Goal: Communication & Community: Share content

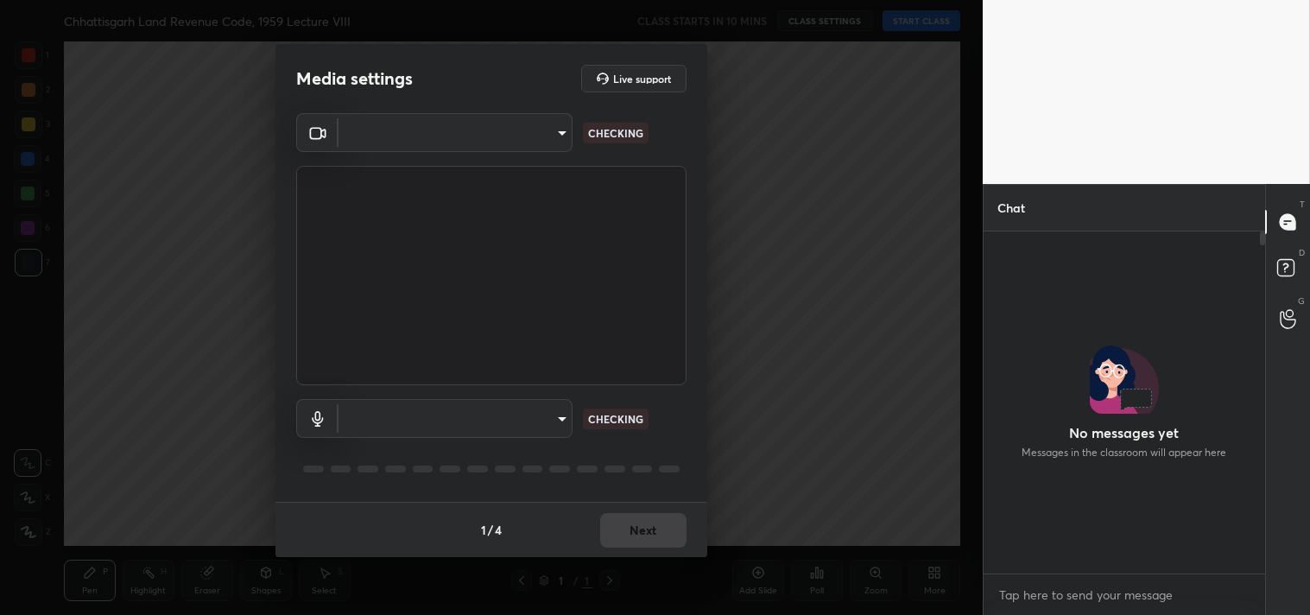
scroll to position [192, 276]
type input "095ab954e21c3827204dff3c3fe19fe699cc130b0b75f73ca305ddfe4adde6cc"
type input "4a875ac2fb1a689f1d67eef2f4f479b5c4ed765d2af545966df67847d3e6a11c"
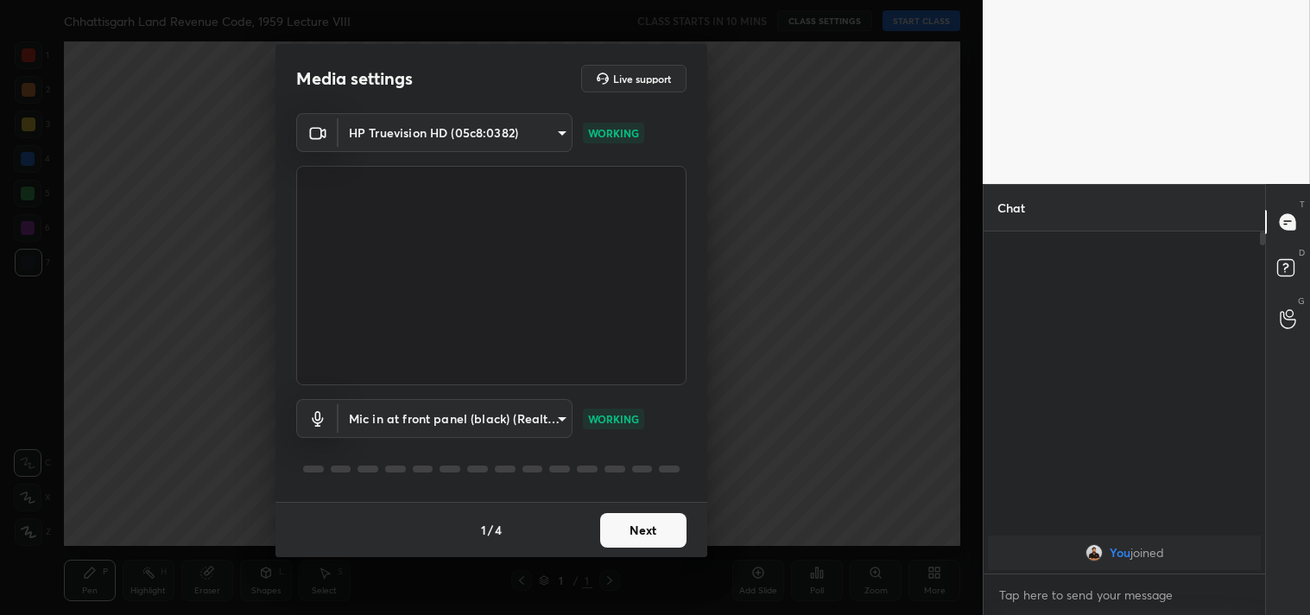
click at [476, 409] on body "1 2 3 4 5 6 7 C X Z C X Z E E Erase all H H Chhattisgarh Land Revenue Code, 195…" at bounding box center [655, 307] width 1310 height 615
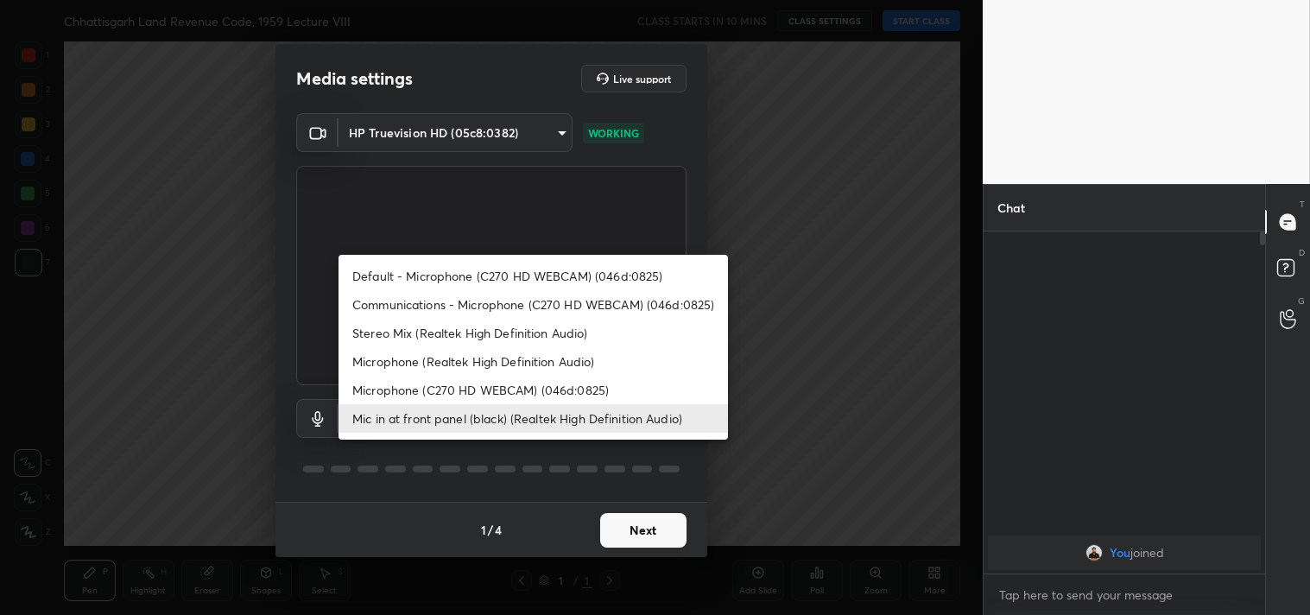
click at [263, 292] on div at bounding box center [655, 307] width 1310 height 615
click at [492, 427] on body "1 2 3 4 5 6 7 C X Z C X Z E E Erase all H H Chhattisgarh Land Revenue Code, 195…" at bounding box center [655, 307] width 1310 height 615
click at [492, 427] on li "Mic in at front panel (black) (Realtek High Definition Audio)" at bounding box center [532, 418] width 389 height 28
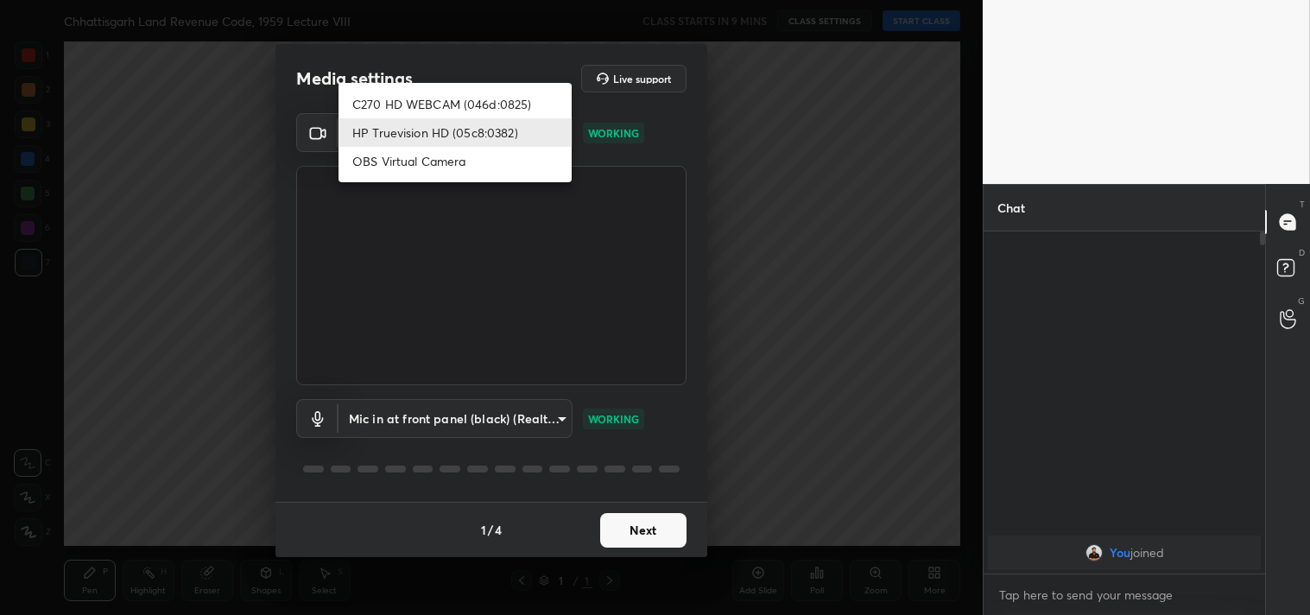
click at [441, 119] on body "1 2 3 4 5 6 7 C X Z C X Z E E Erase all H H Chhattisgarh Land Revenue Code, 195…" at bounding box center [655, 307] width 1310 height 615
click at [441, 91] on li "C270 HD WEBCAM (046d:0825)" at bounding box center [454, 104] width 233 height 28
type input "7ec9bb56eb2b31a4c70addefc2309db67b4a47a9b487bd512d091c302c3c3067"
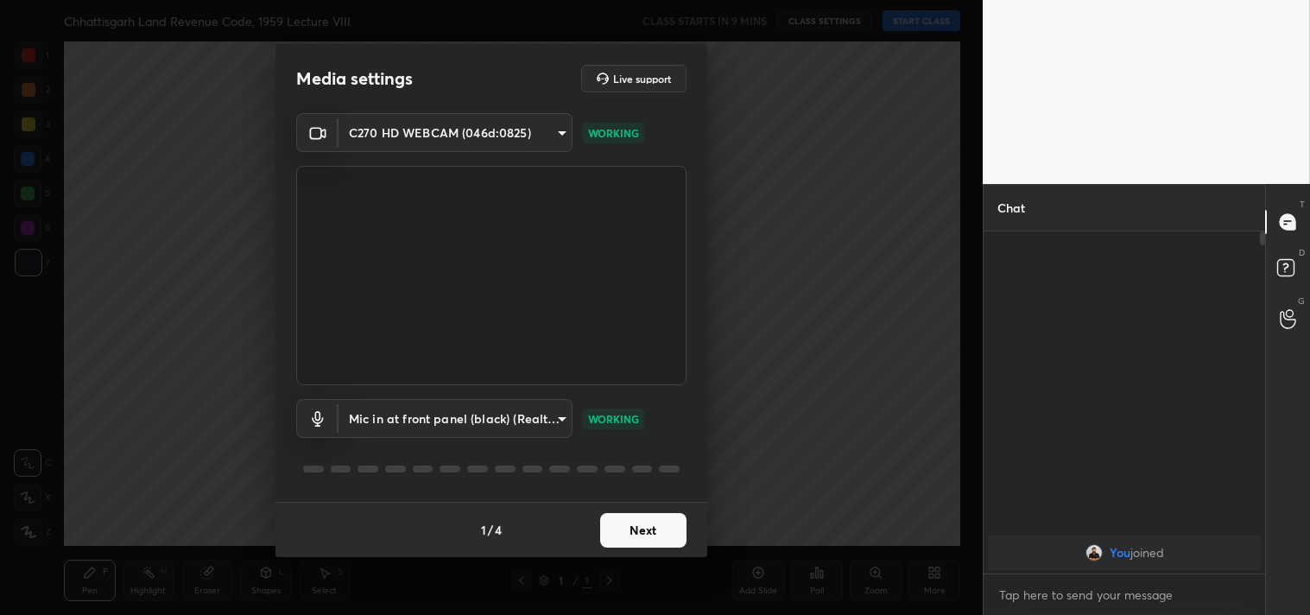
click at [471, 424] on body "1 2 3 4 5 6 7 C X Z C X Z E E Erase all H H Chhattisgarh Land Revenue Code, 195…" at bounding box center [655, 307] width 1310 height 615
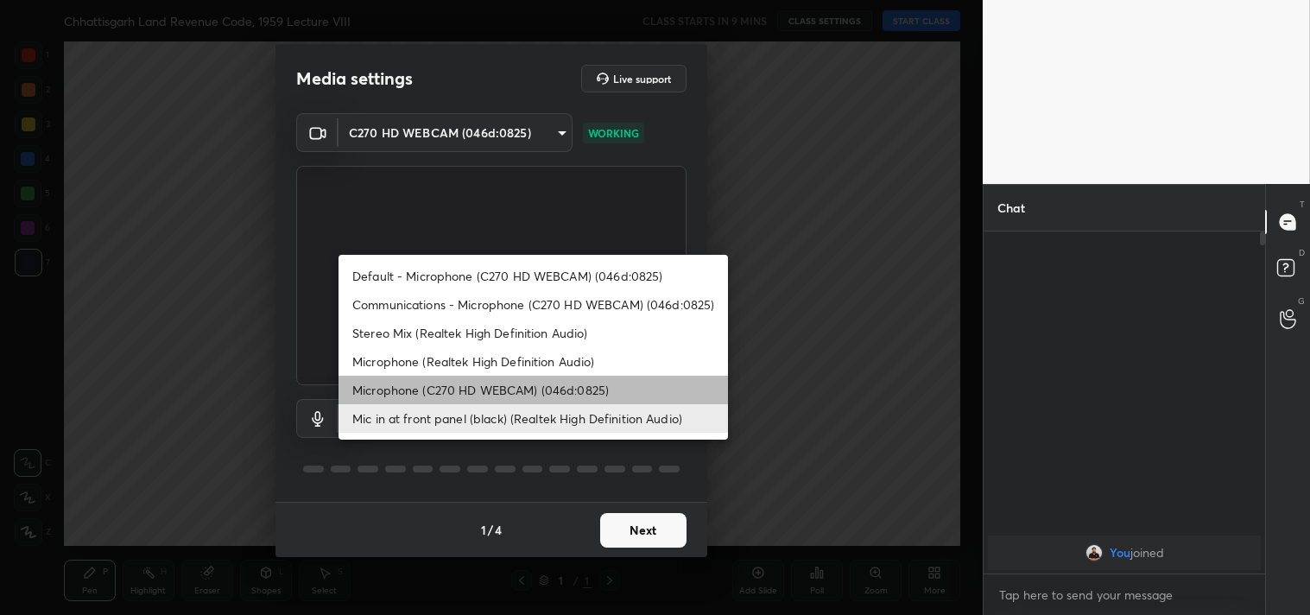
click at [468, 389] on li "Microphone (C270 HD WEBCAM) (046d:0825)" at bounding box center [532, 390] width 389 height 28
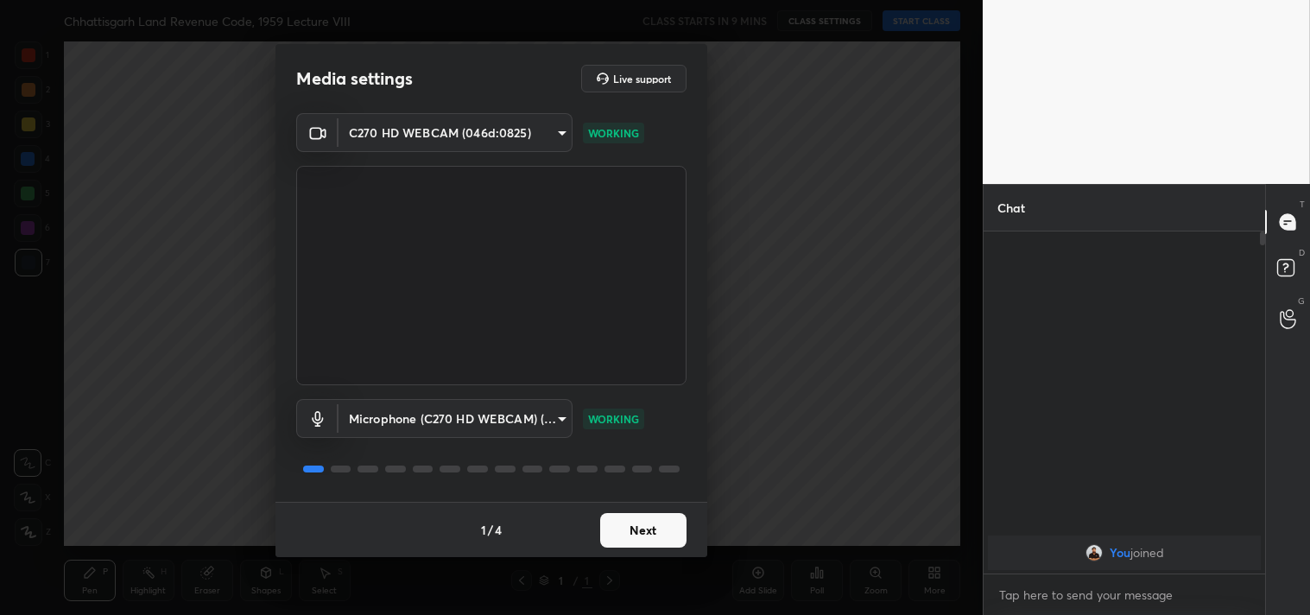
click at [468, 412] on body "1 2 3 4 5 6 7 C X Z C X Z E E Erase all H H Chhattisgarh Land Revenue Code, 195…" at bounding box center [655, 307] width 1310 height 615
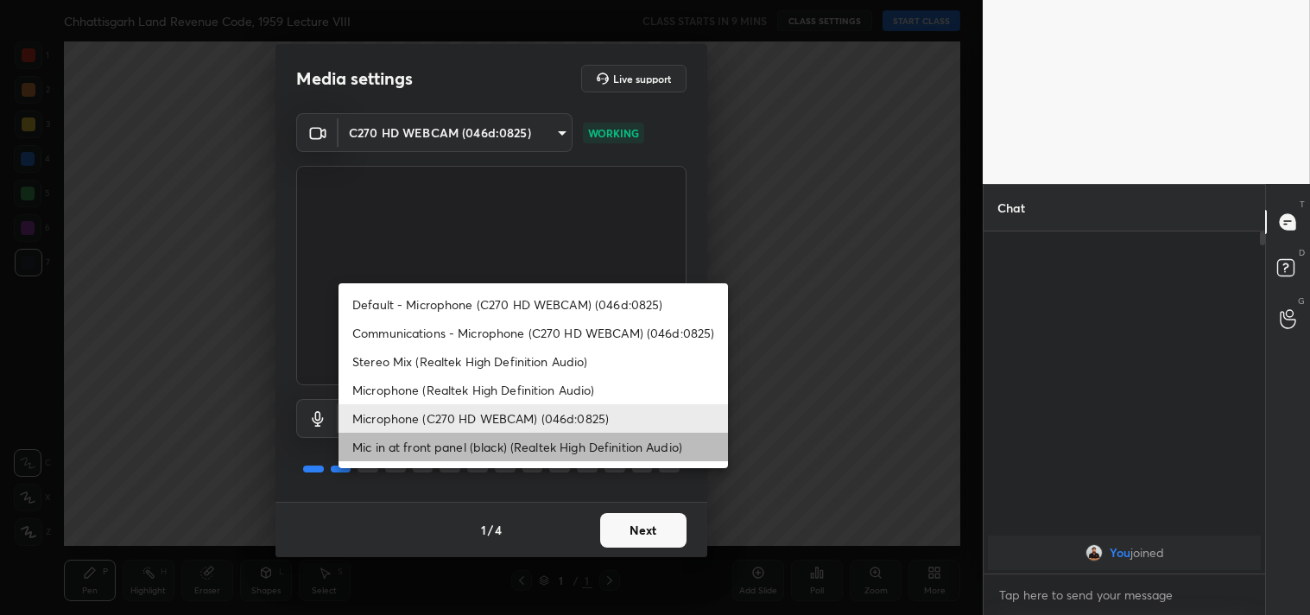
click at [471, 447] on li "Mic in at front panel (black) (Realtek High Definition Audio)" at bounding box center [532, 446] width 389 height 28
type input "4a875ac2fb1a689f1d67eef2f4f479b5c4ed765d2af545966df67847d3e6a11c"
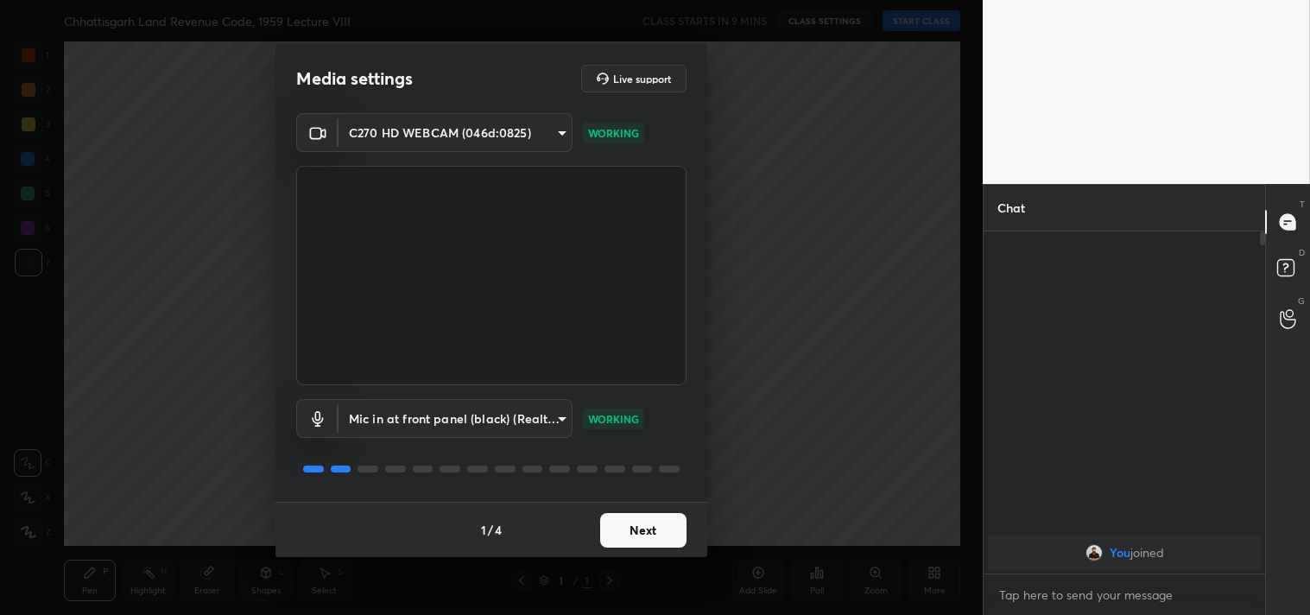
click at [631, 530] on button "Next" at bounding box center [643, 530] width 86 height 35
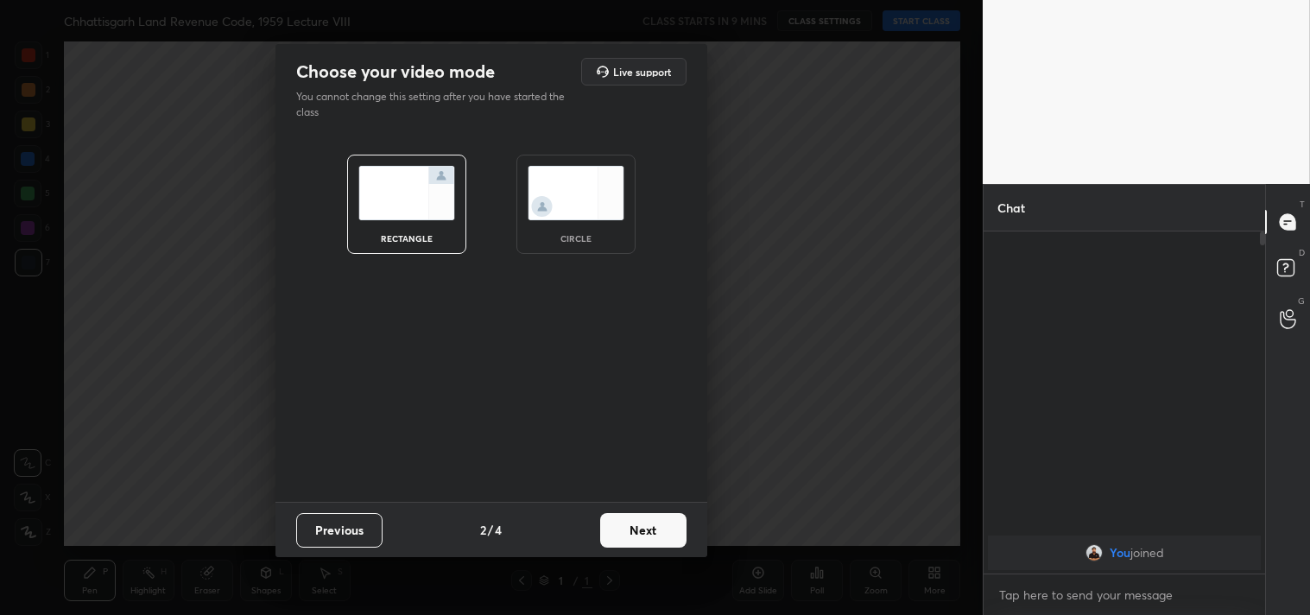
click at [631, 530] on button "Next" at bounding box center [643, 530] width 86 height 35
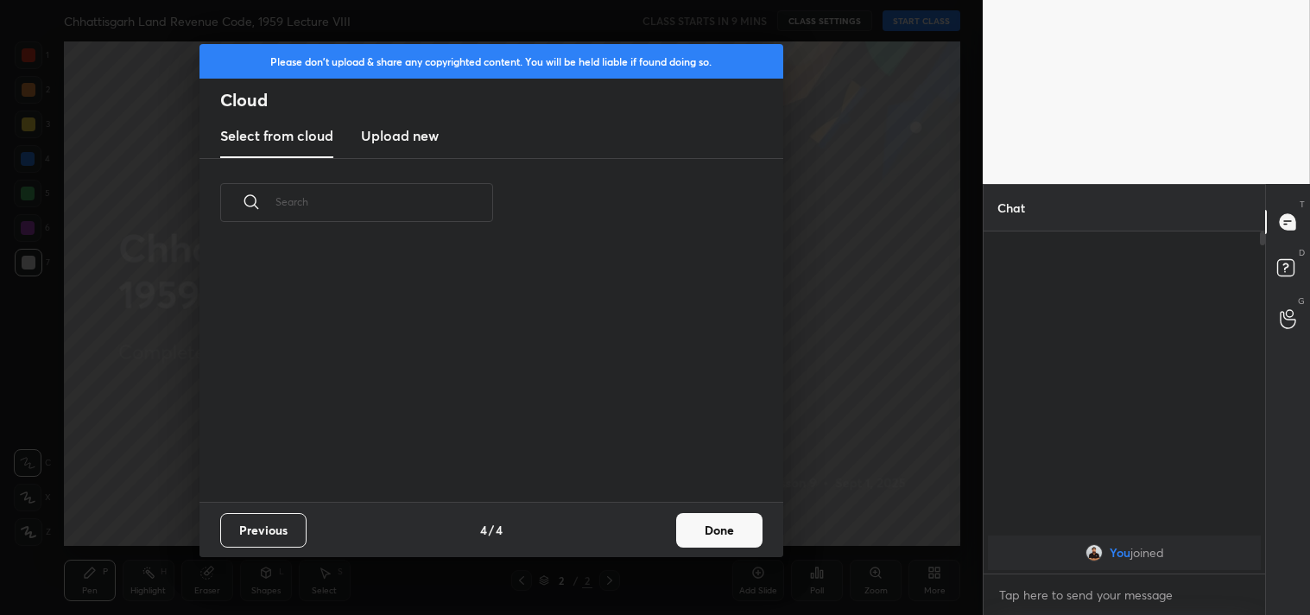
scroll to position [256, 554]
click at [704, 528] on button "Done" at bounding box center [719, 530] width 86 height 35
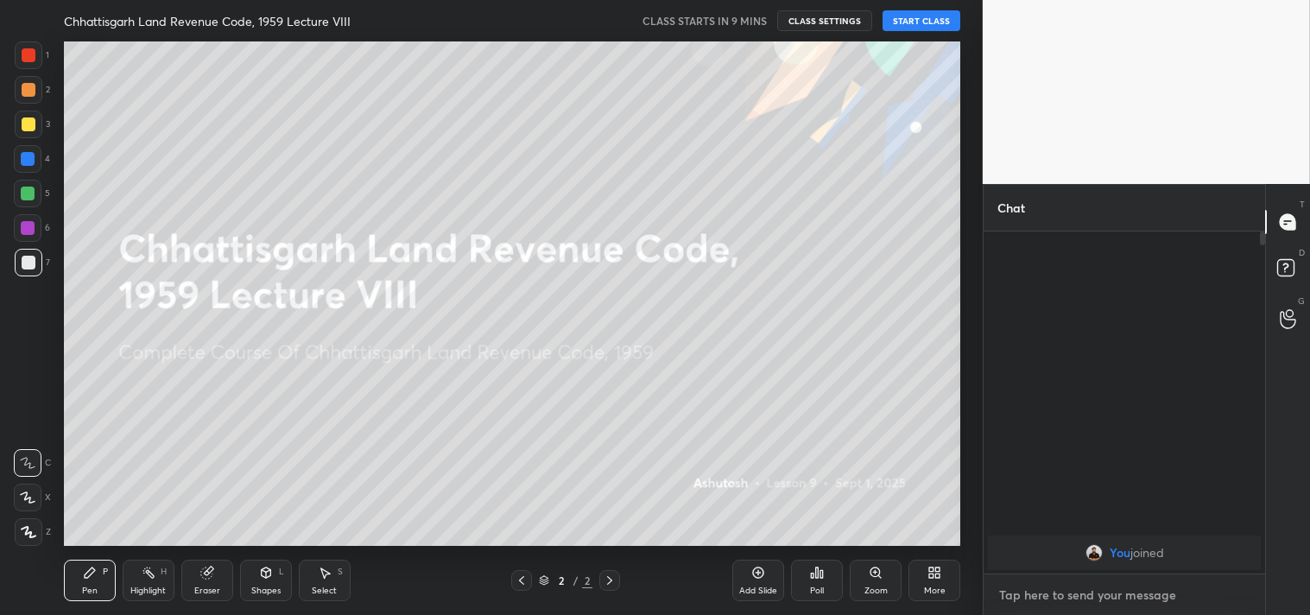
type textarea "x"
click at [1056, 601] on textarea at bounding box center [1124, 595] width 254 height 28
paste textarea "[URL][DOMAIN_NAME]"
type textarea "[URL][DOMAIN_NAME]"
type textarea "x"
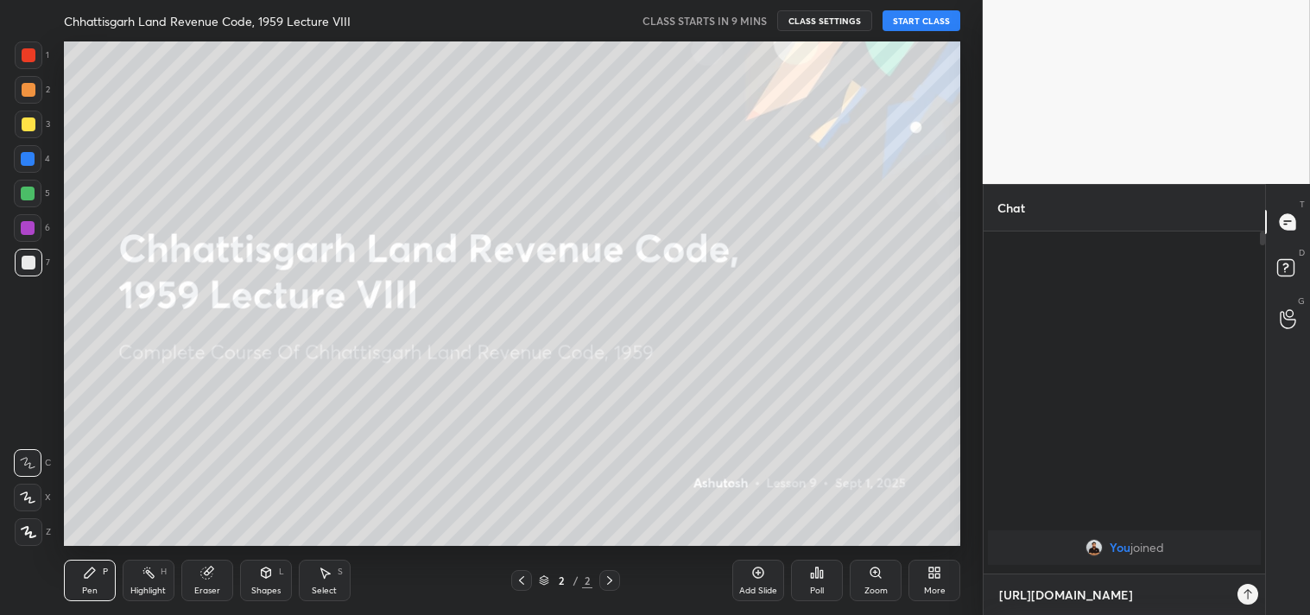
scroll to position [192, 276]
type textarea "[URL][DOMAIN_NAME]"
type textarea "x"
click at [1235, 591] on icon at bounding box center [1237, 594] width 8 height 10
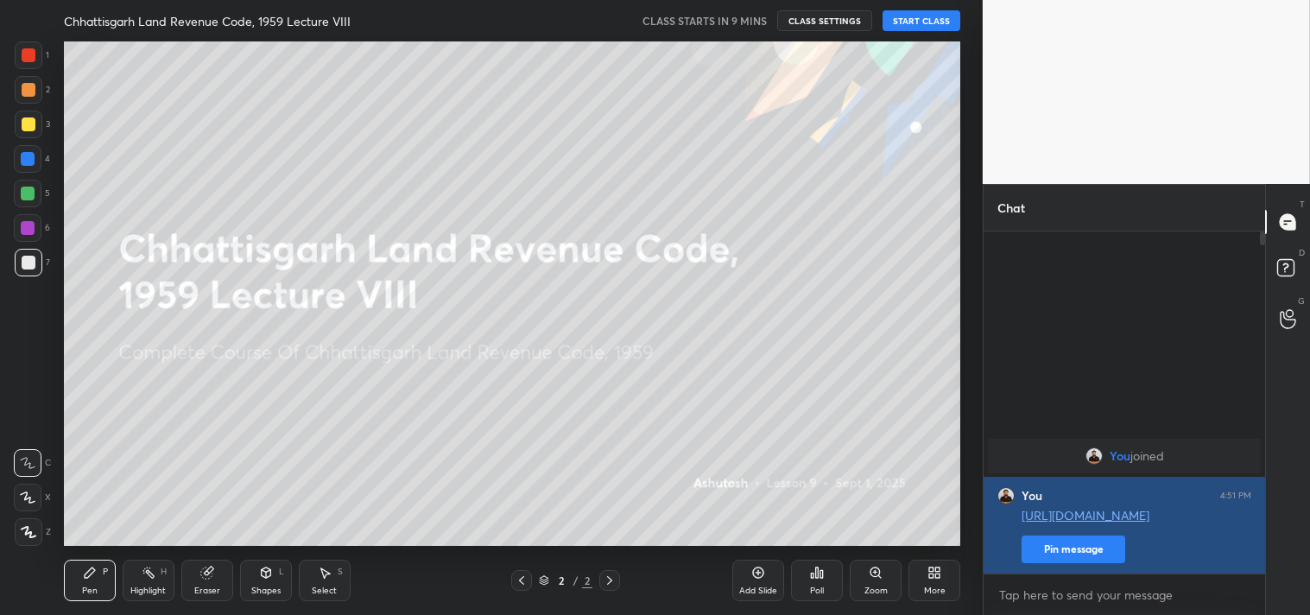
click at [1072, 554] on button "Pin message" at bounding box center [1073, 549] width 104 height 28
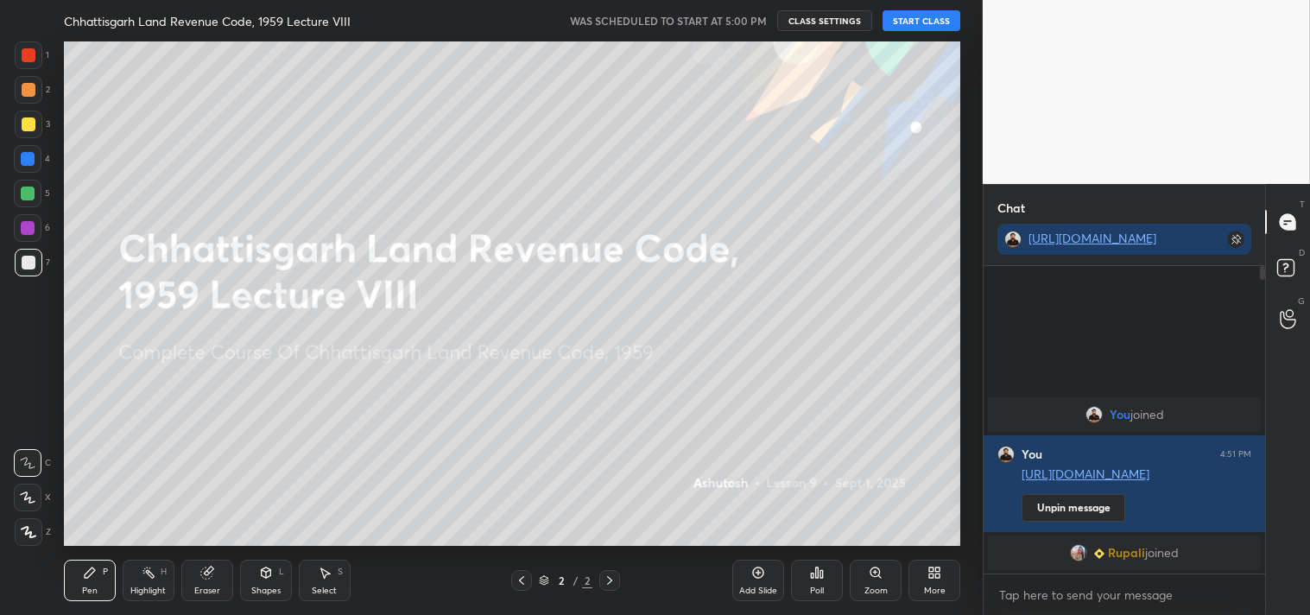
click at [918, 22] on button "START CLASS" at bounding box center [921, 20] width 78 height 21
click at [755, 575] on icon at bounding box center [758, 572] width 14 height 14
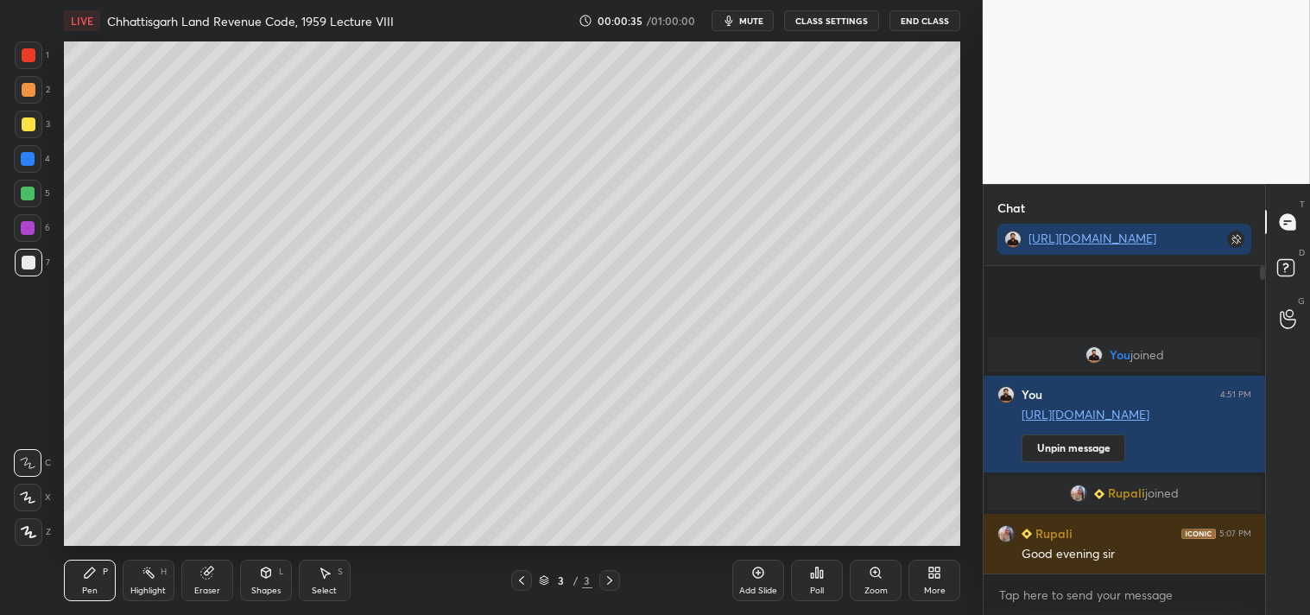
click at [31, 125] on div at bounding box center [29, 124] width 14 height 14
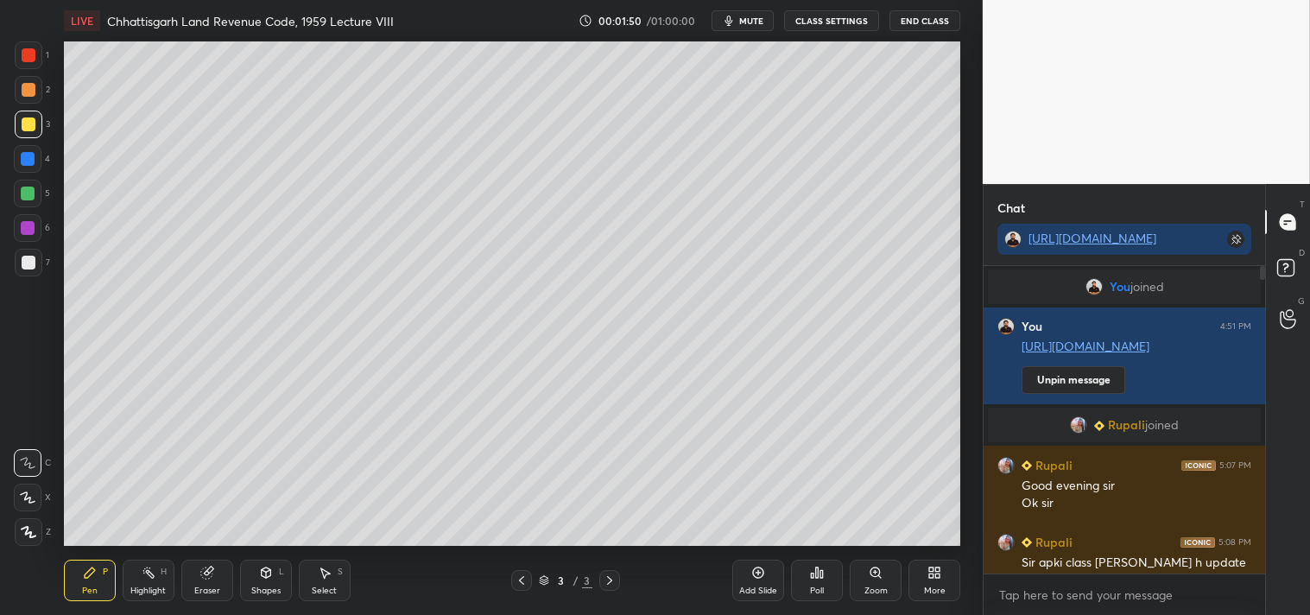
drag, startPoint x: 1263, startPoint y: 271, endPoint x: 1263, endPoint y: 296, distance: 25.0
click at [1263, 298] on div at bounding box center [1259, 419] width 10 height 307
drag, startPoint x: 1265, startPoint y: 277, endPoint x: 1259, endPoint y: 311, distance: 34.2
click at [1258, 311] on div "Chat [URL][DOMAIN_NAME] You joined You 4:51 PM [URL][DOMAIN_NAME] Unpin message…" at bounding box center [1145, 399] width 327 height 431
click at [210, 577] on icon at bounding box center [205, 572] width 11 height 11
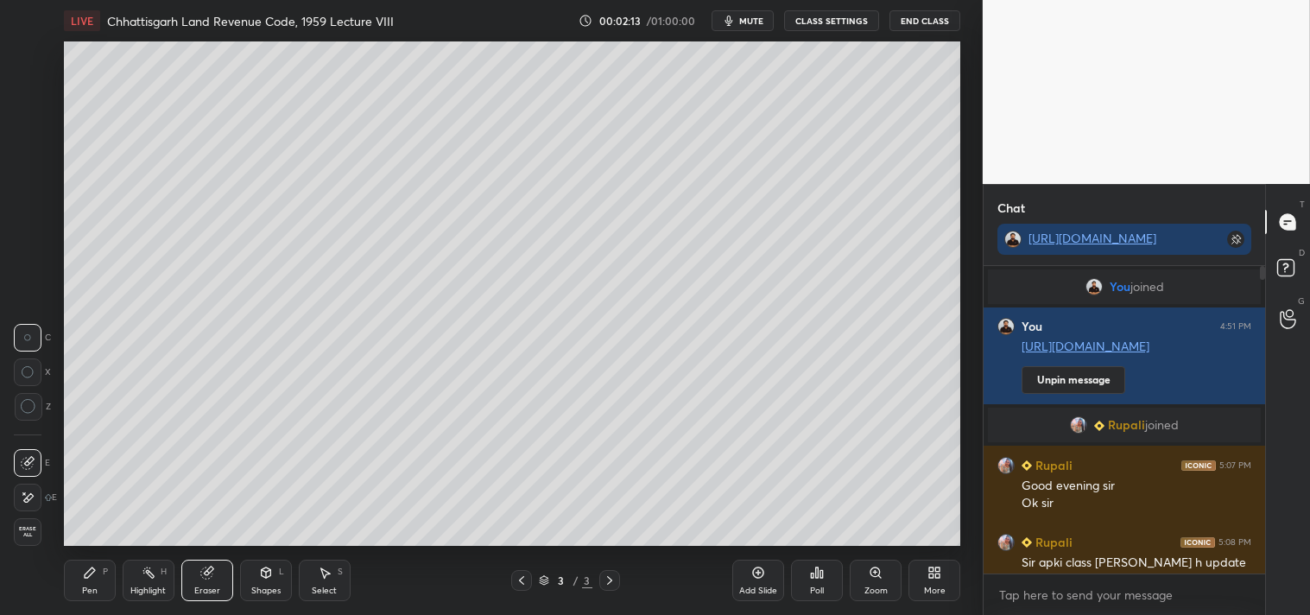
drag, startPoint x: 90, startPoint y: 566, endPoint x: 86, endPoint y: 558, distance: 9.3
click at [91, 566] on icon at bounding box center [90, 572] width 14 height 14
click at [754, 584] on div "Add Slide" at bounding box center [758, 579] width 52 height 41
click at [525, 579] on icon at bounding box center [521, 580] width 14 height 14
click at [35, 263] on div at bounding box center [29, 263] width 14 height 14
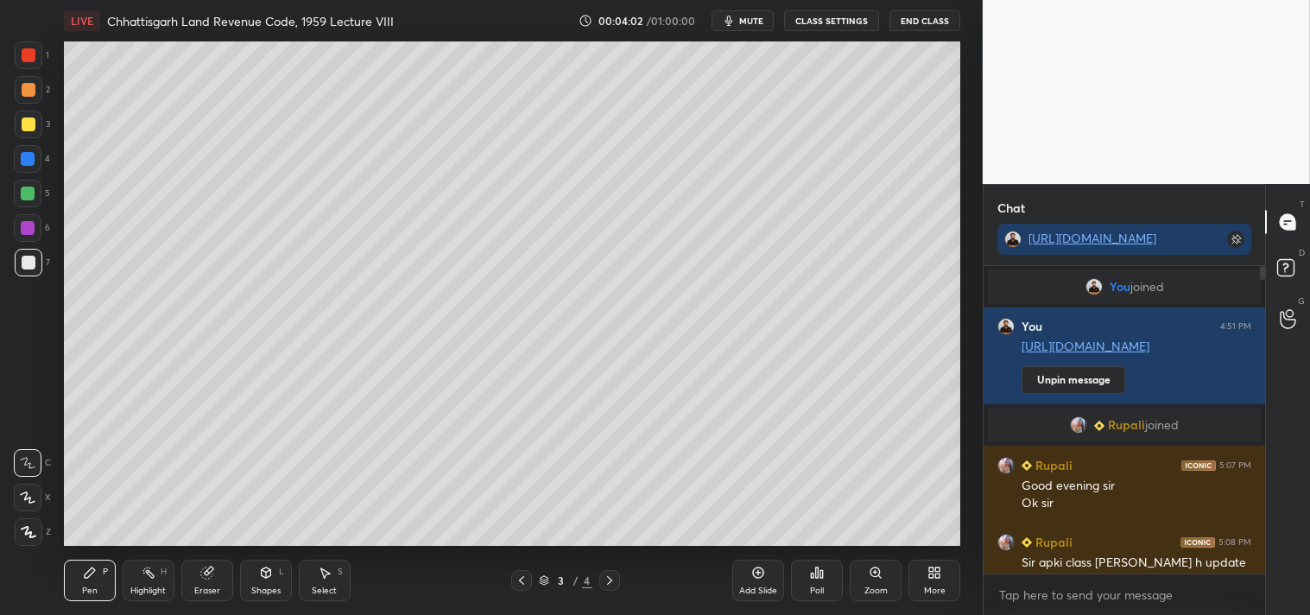
click at [30, 119] on div at bounding box center [29, 124] width 14 height 14
click at [28, 257] on div at bounding box center [29, 263] width 14 height 14
click at [615, 578] on icon at bounding box center [610, 580] width 14 height 14
click at [760, 578] on icon at bounding box center [758, 572] width 14 height 14
click at [28, 119] on div at bounding box center [29, 124] width 14 height 14
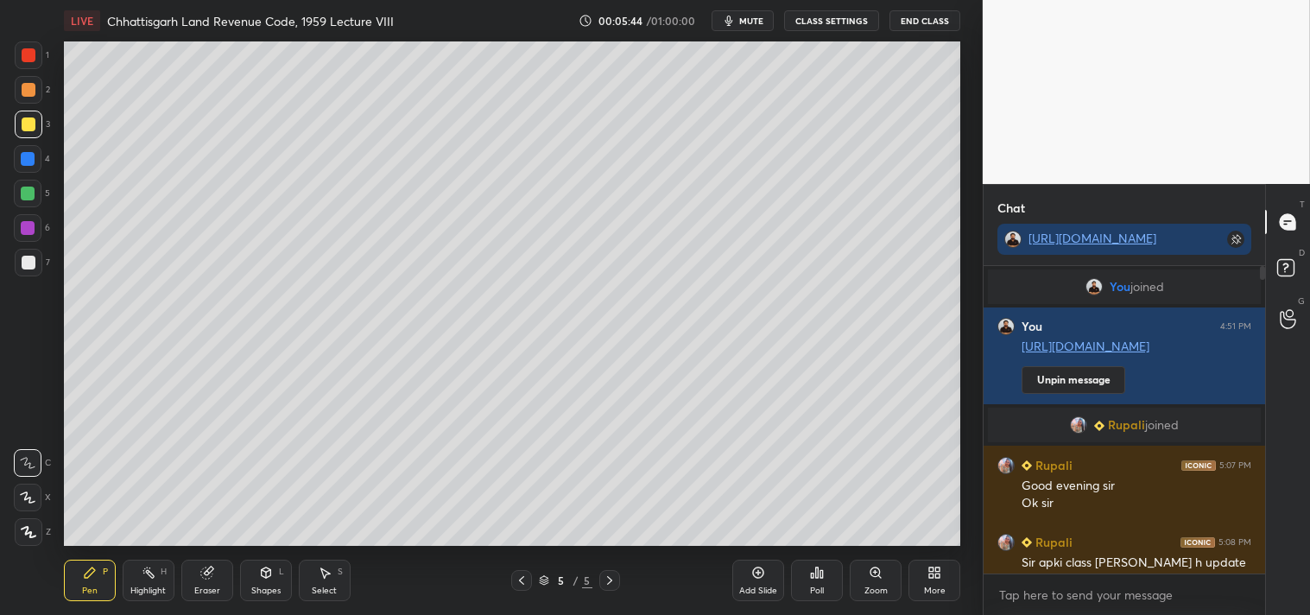
click at [521, 575] on icon at bounding box center [521, 580] width 14 height 14
click at [521, 576] on icon at bounding box center [521, 580] width 14 height 14
click at [609, 583] on icon at bounding box center [610, 580] width 14 height 14
click at [615, 581] on icon at bounding box center [610, 580] width 14 height 14
click at [29, 262] on div at bounding box center [29, 263] width 14 height 14
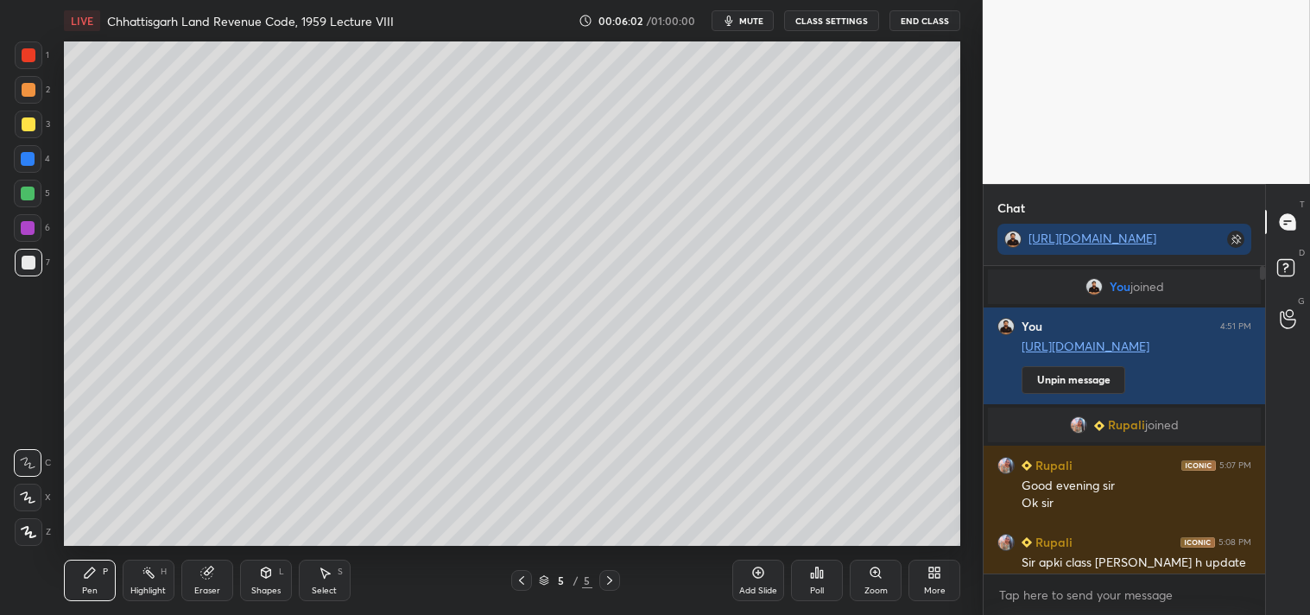
click at [36, 122] on div at bounding box center [29, 124] width 28 height 28
click at [211, 580] on div "Eraser" at bounding box center [207, 579] width 52 height 41
click at [90, 582] on div "Pen P" at bounding box center [90, 579] width 52 height 41
click at [32, 257] on div at bounding box center [29, 263] width 14 height 14
click at [27, 116] on div at bounding box center [29, 124] width 28 height 28
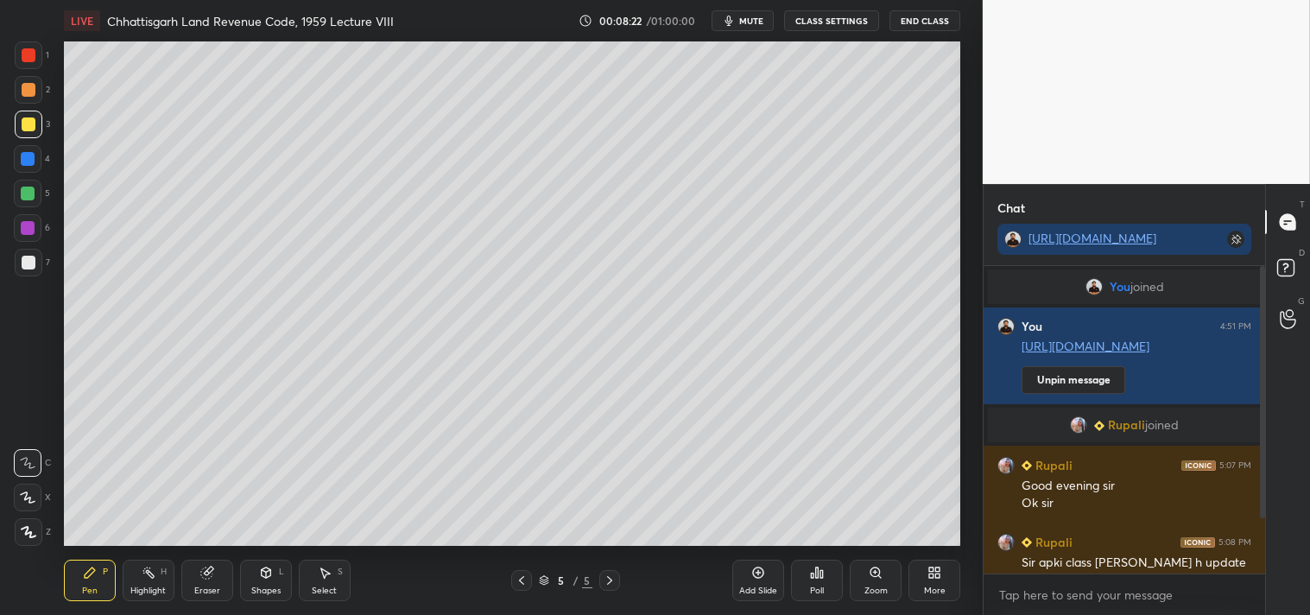
scroll to position [84, 0]
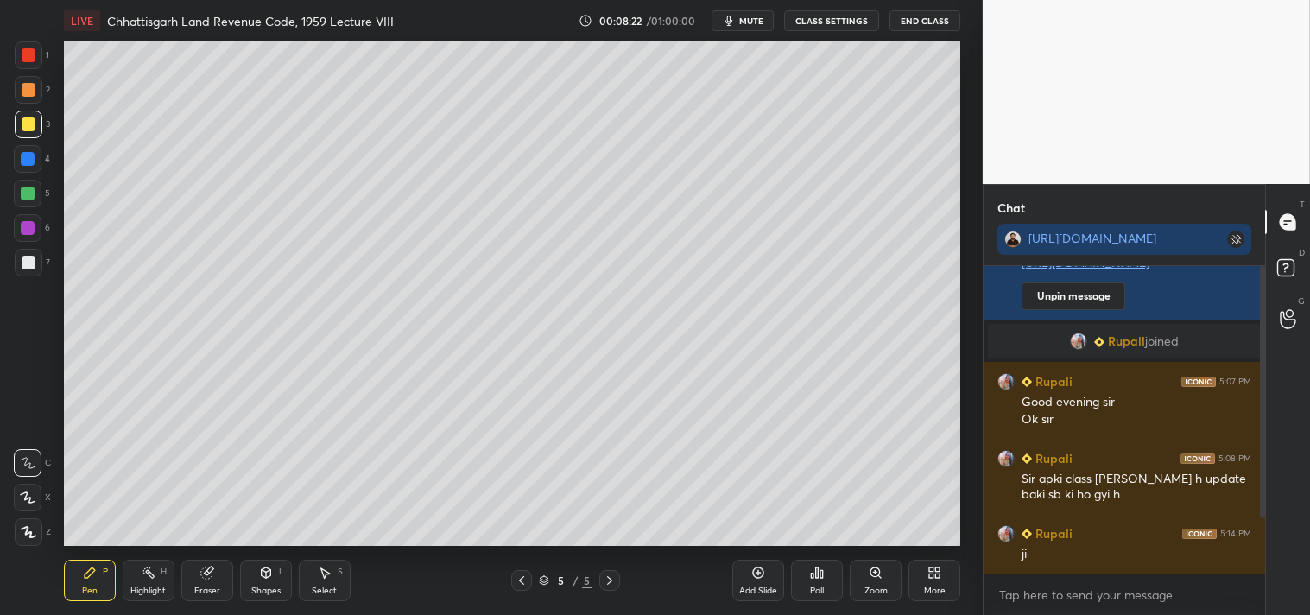
drag, startPoint x: 1264, startPoint y: 494, endPoint x: 1269, endPoint y: 578, distance: 84.8
click at [1269, 571] on div "Chat [URL][DOMAIN_NAME] You joined You 4:51 PM [URL][DOMAIN_NAME] Unpin message…" at bounding box center [1145, 399] width 327 height 431
click at [29, 264] on div at bounding box center [29, 263] width 14 height 14
click at [961, 466] on div "Setting up your live class Poll for secs No correct answer Start poll" at bounding box center [511, 293] width 913 height 504
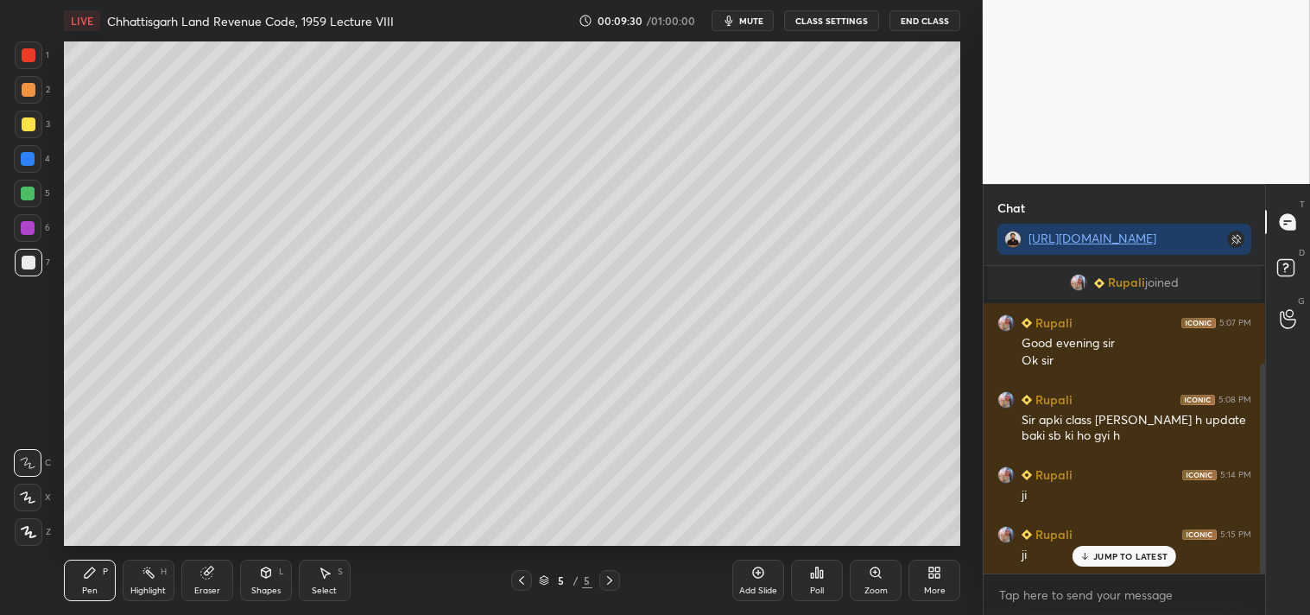
click at [214, 581] on div "Eraser" at bounding box center [207, 579] width 52 height 41
click at [79, 584] on div "Pen P" at bounding box center [90, 579] width 52 height 41
click at [843, 531] on div "LIVE [GEOGRAPHIC_DATA] Land Revenue Code, 1959 Lecture VIII 00:09:37 / 01:00:00…" at bounding box center [511, 307] width 913 height 615
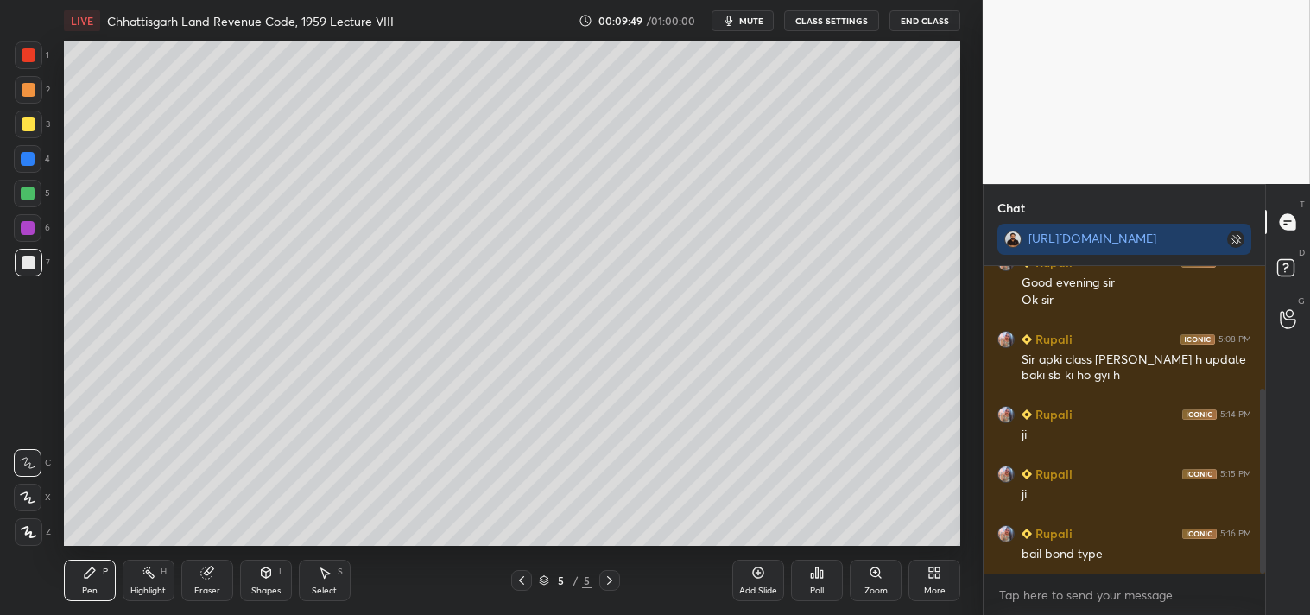
click at [769, 582] on div "Add Slide" at bounding box center [758, 579] width 52 height 41
click at [202, 582] on div "Eraser" at bounding box center [207, 579] width 52 height 41
click at [86, 592] on div "Pen" at bounding box center [90, 590] width 16 height 9
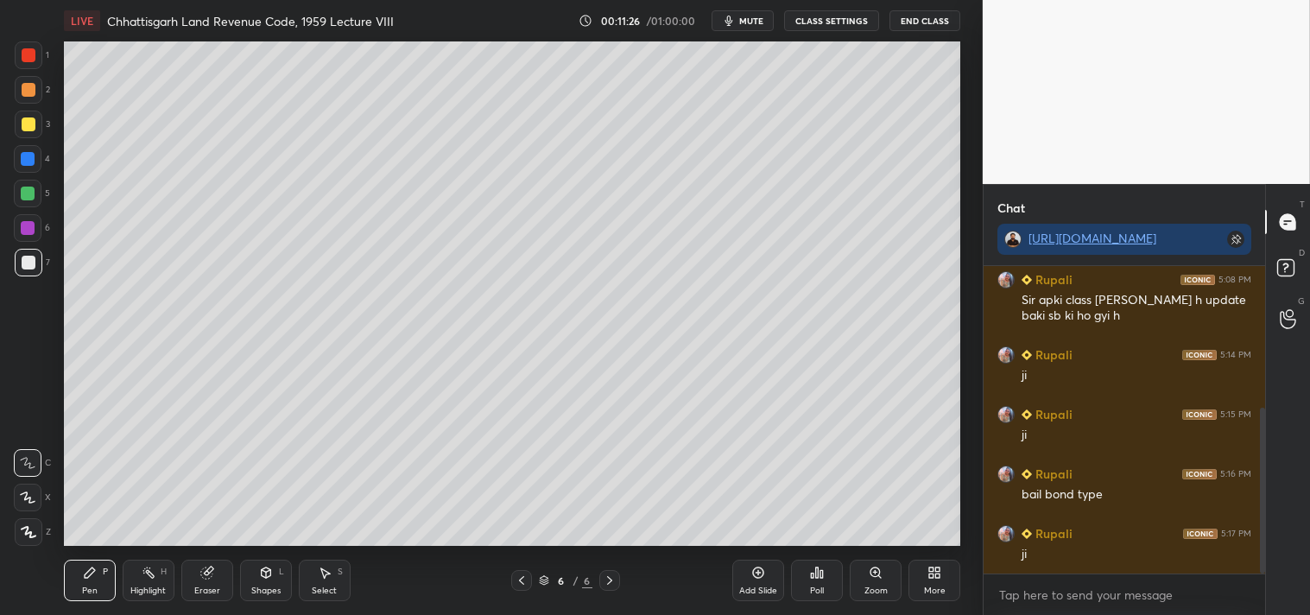
click at [518, 576] on icon at bounding box center [521, 580] width 14 height 14
drag, startPoint x: 610, startPoint y: 581, endPoint x: 653, endPoint y: 581, distance: 43.2
click at [613, 582] on icon at bounding box center [610, 580] width 14 height 14
click at [758, 575] on icon at bounding box center [758, 572] width 14 height 14
click at [26, 121] on div at bounding box center [29, 124] width 14 height 14
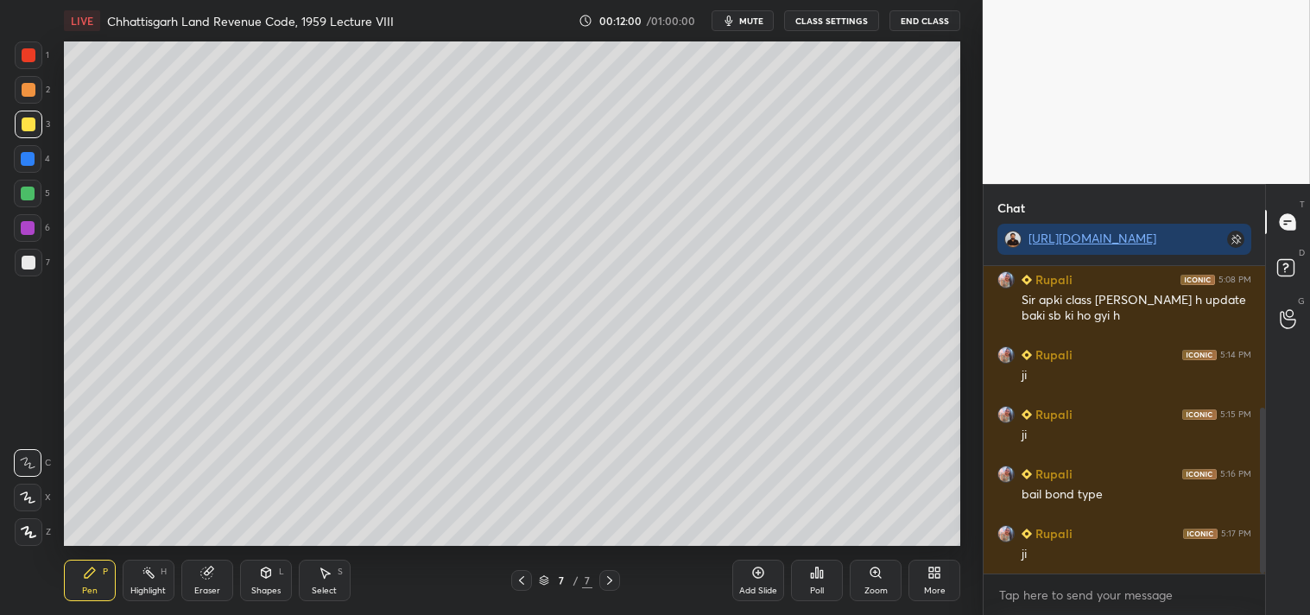
click at [763, 581] on div "Add Slide" at bounding box center [758, 579] width 52 height 41
click at [522, 580] on icon at bounding box center [521, 580] width 14 height 14
click at [29, 253] on div at bounding box center [29, 263] width 28 height 28
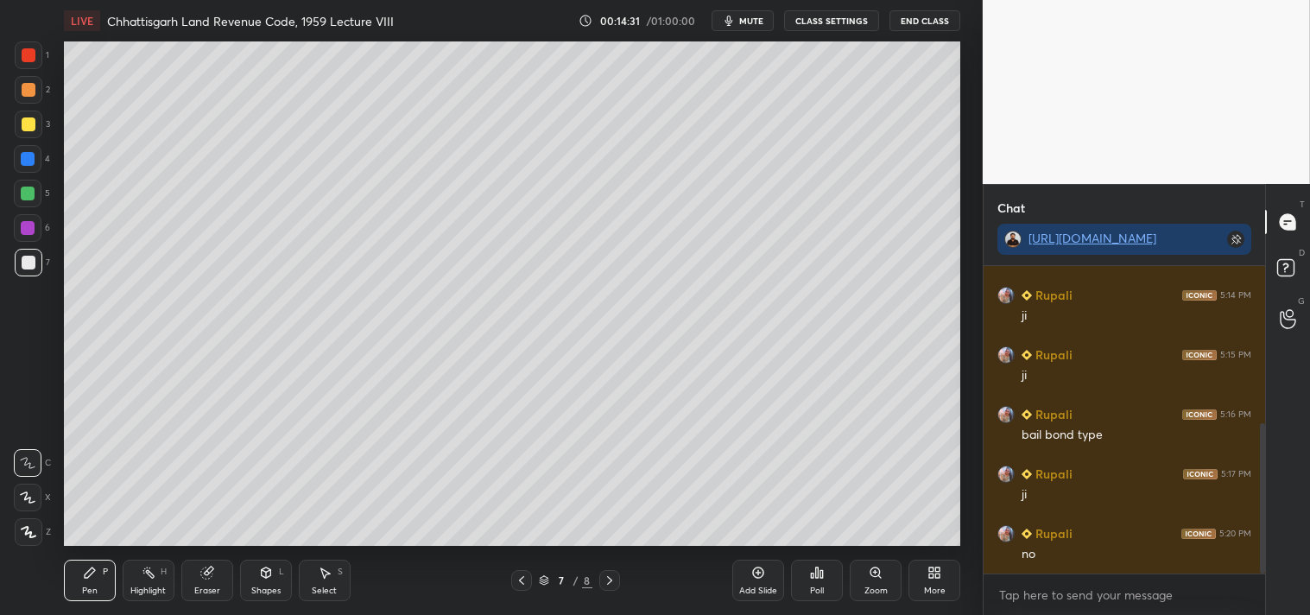
click at [615, 576] on icon at bounding box center [610, 580] width 14 height 14
click at [520, 580] on icon at bounding box center [521, 580] width 5 height 9
click at [606, 578] on icon at bounding box center [610, 580] width 14 height 14
click at [523, 582] on icon at bounding box center [521, 580] width 14 height 14
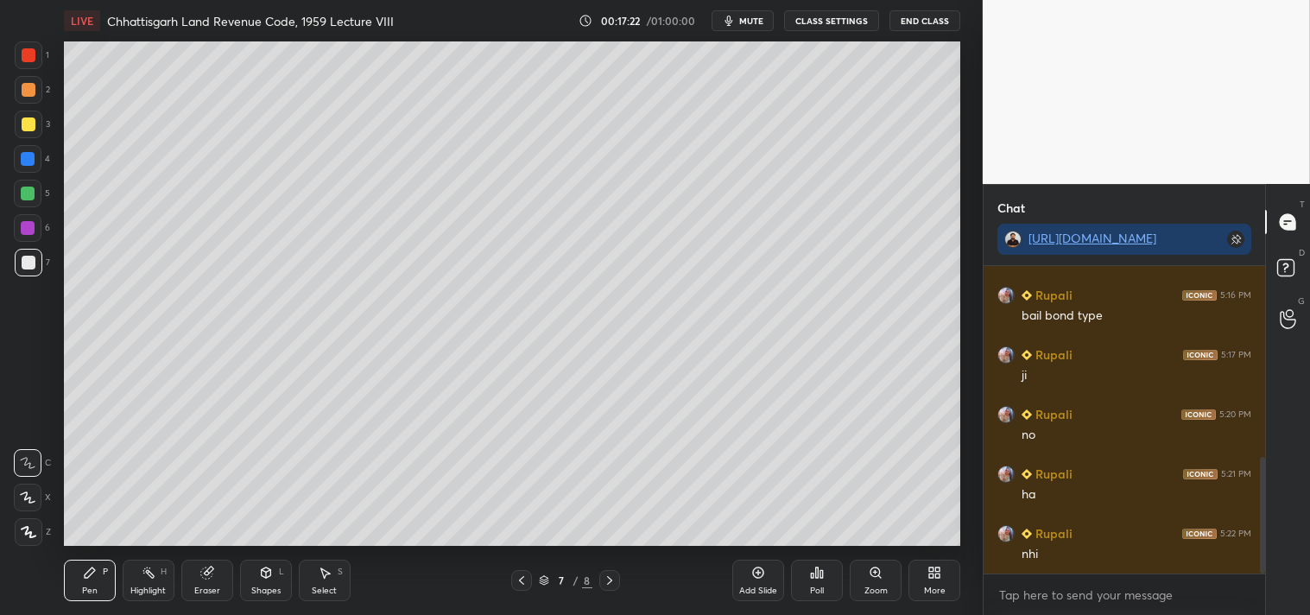
scroll to position [501, 0]
click at [771, 586] on div "Add Slide" at bounding box center [758, 590] width 38 height 9
click at [22, 129] on div at bounding box center [29, 124] width 14 height 14
click at [753, 580] on div "Add Slide" at bounding box center [758, 579] width 52 height 41
click at [182, 142] on div "1 2 3 4 5 6 7 C X Z C X Z E E Erase all H H LIVE Chhattisgarh Land Revenue Code…" at bounding box center [484, 307] width 969 height 615
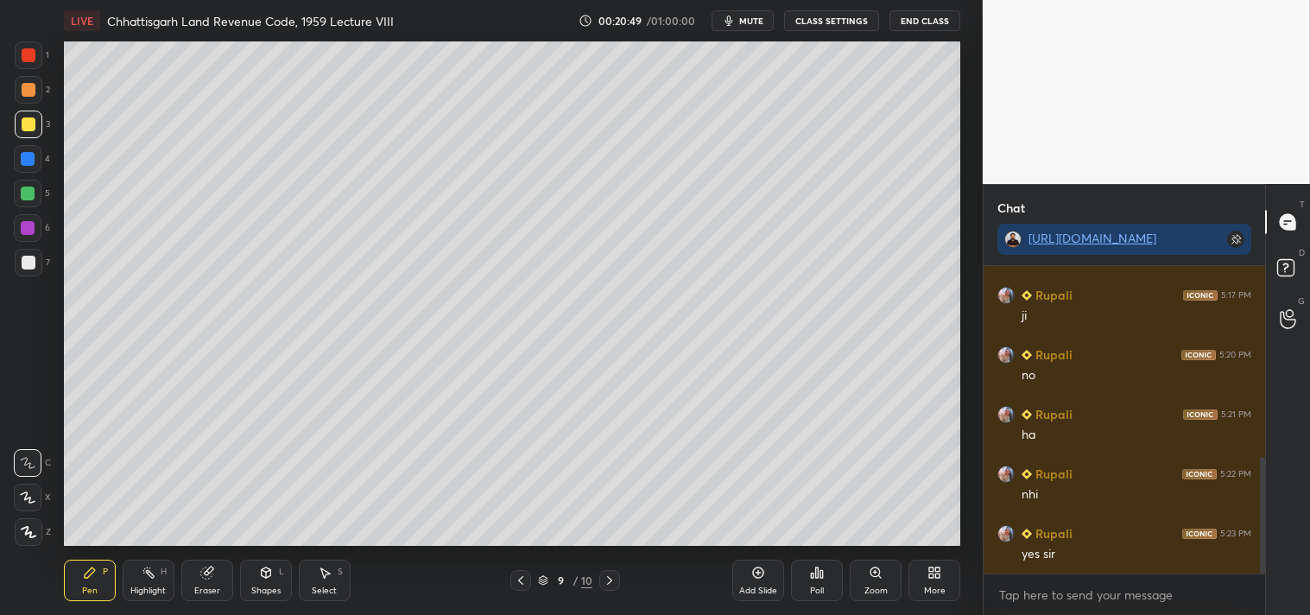
click at [29, 260] on div at bounding box center [29, 263] width 14 height 14
click at [607, 574] on icon at bounding box center [610, 580] width 14 height 14
click at [756, 581] on div "Add Slide" at bounding box center [758, 579] width 52 height 41
drag, startPoint x: 33, startPoint y: 124, endPoint x: 46, endPoint y: 121, distance: 13.4
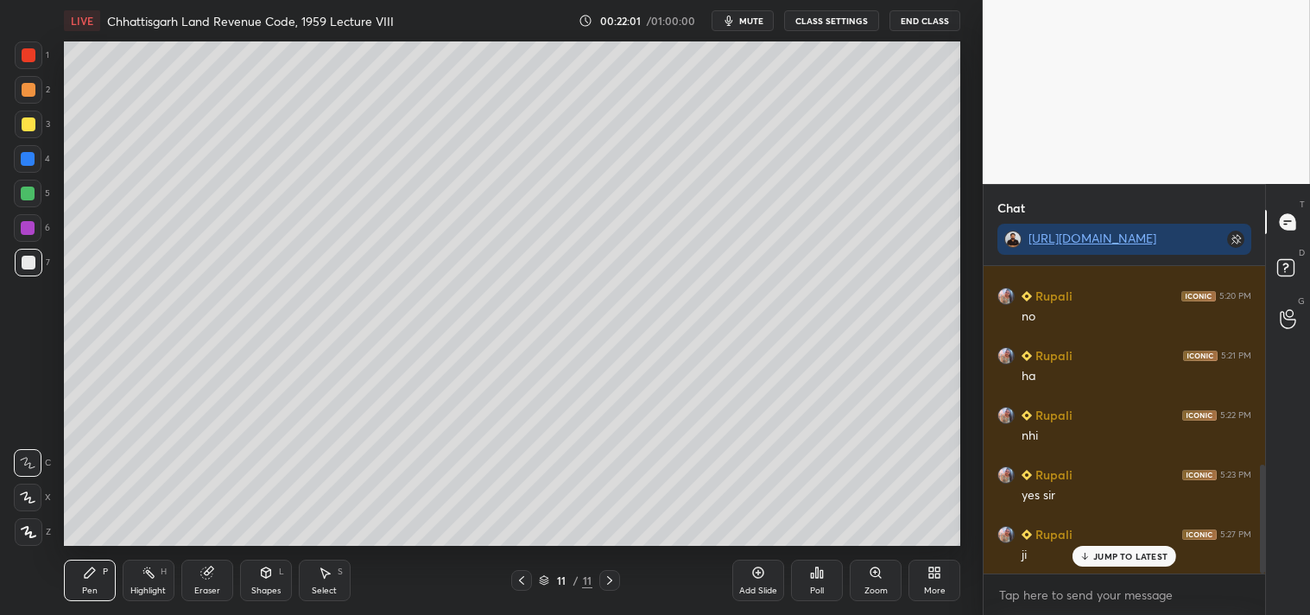
click at [36, 124] on div at bounding box center [29, 124] width 28 height 28
click at [27, 260] on div at bounding box center [29, 263] width 14 height 14
click at [32, 262] on div at bounding box center [29, 263] width 14 height 14
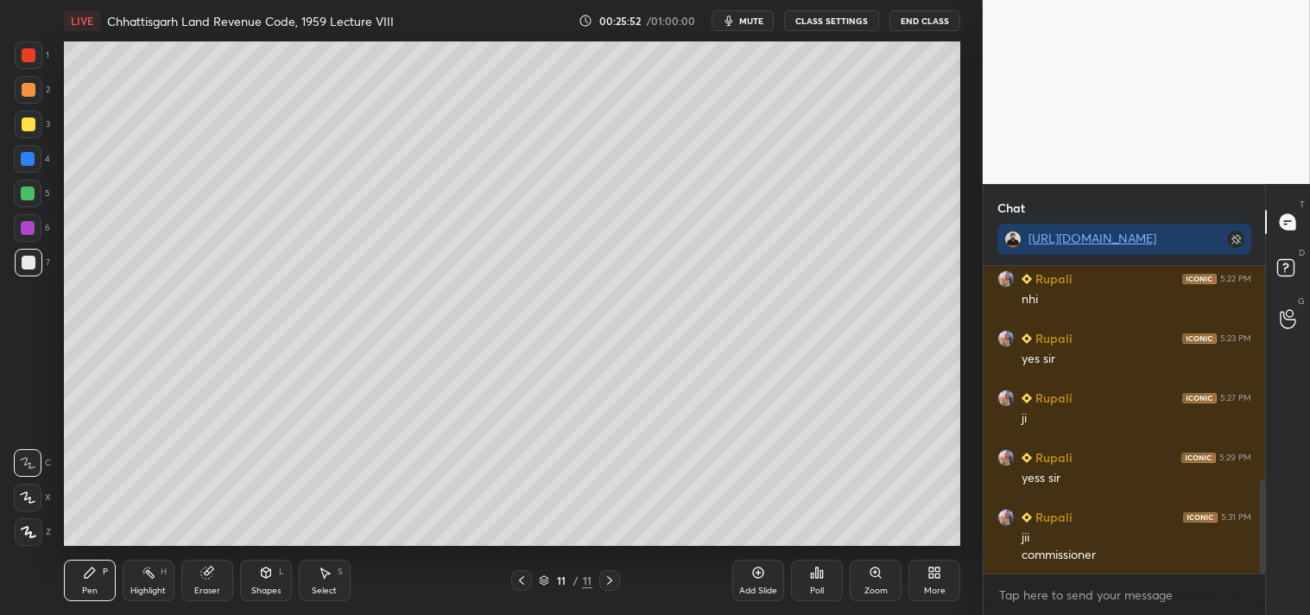
click at [209, 586] on div "Eraser" at bounding box center [207, 590] width 26 height 9
click at [93, 572] on icon at bounding box center [90, 572] width 14 height 14
click at [761, 577] on icon at bounding box center [758, 572] width 14 height 14
click at [527, 577] on icon at bounding box center [521, 580] width 14 height 14
click at [615, 576] on icon at bounding box center [610, 580] width 14 height 14
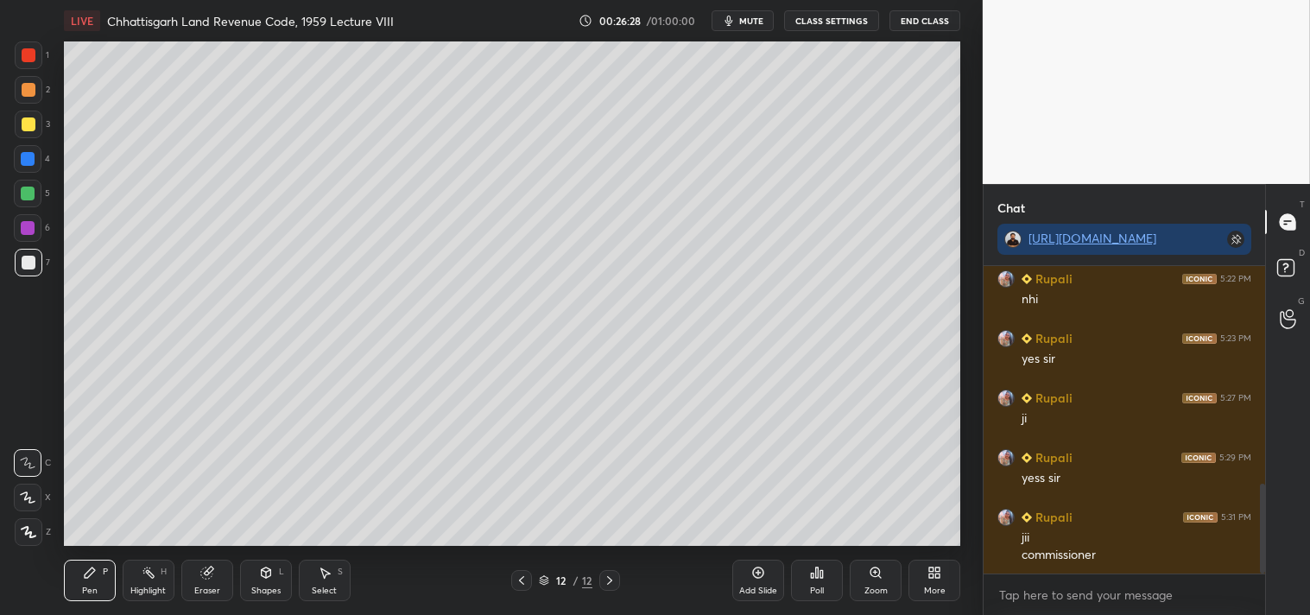
scroll to position [738, 0]
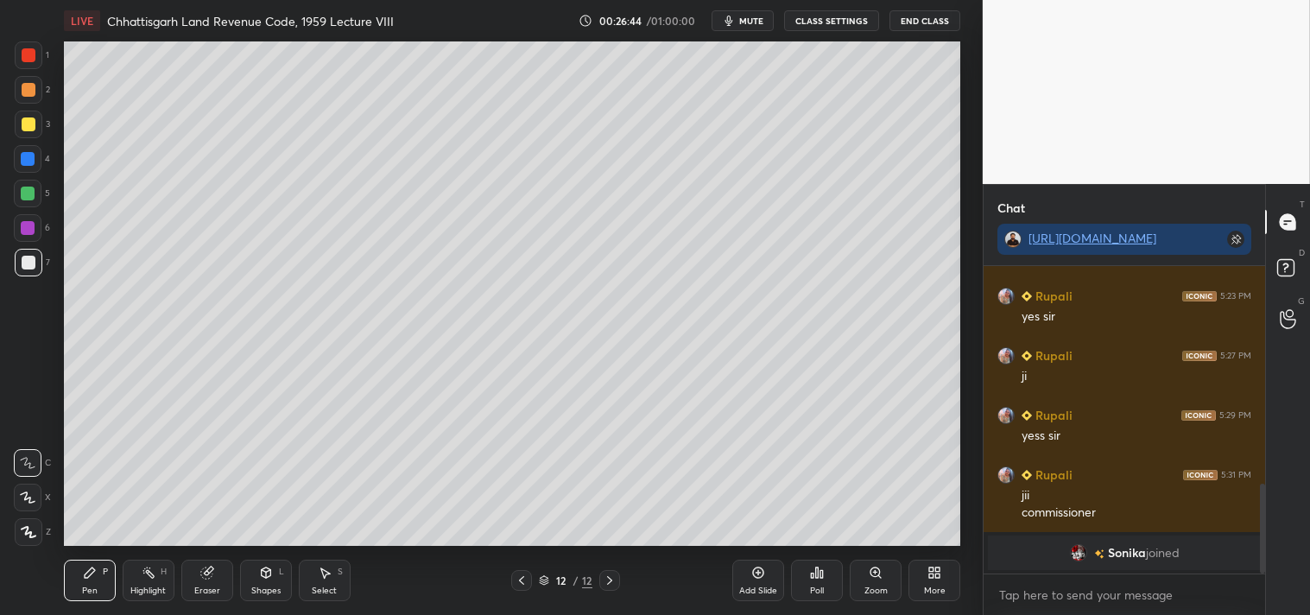
click at [520, 581] on icon at bounding box center [521, 580] width 14 height 14
click at [610, 577] on icon at bounding box center [610, 580] width 14 height 14
click at [22, 123] on div at bounding box center [29, 124] width 14 height 14
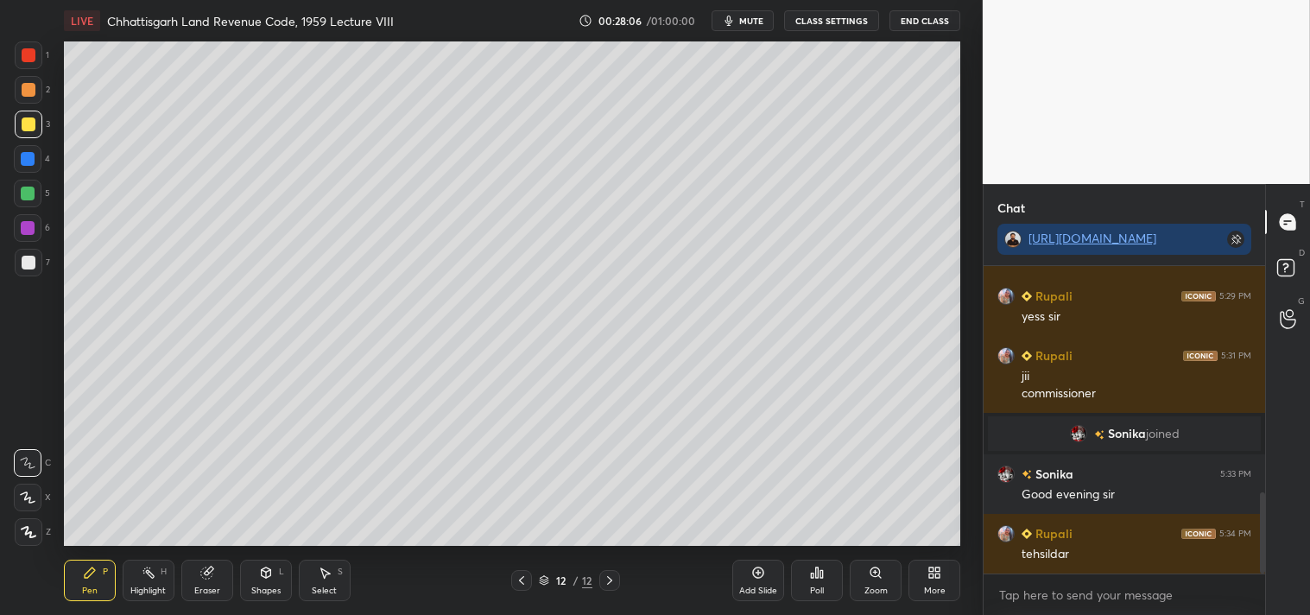
scroll to position [874, 0]
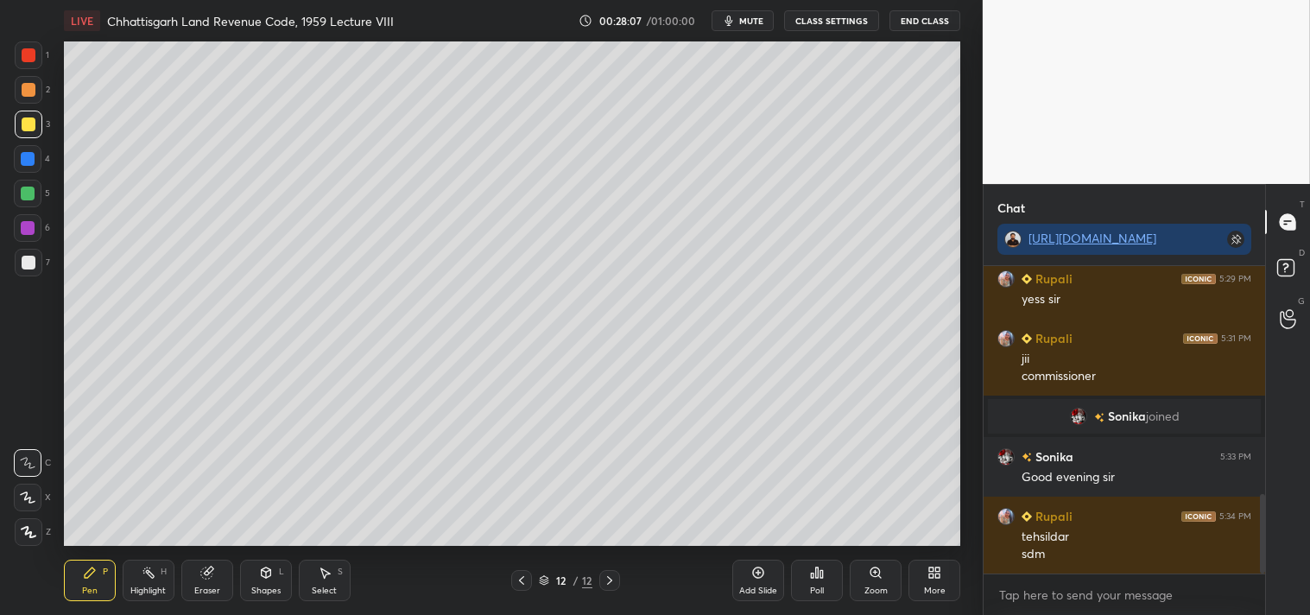
click at [521, 575] on icon at bounding box center [521, 580] width 14 height 14
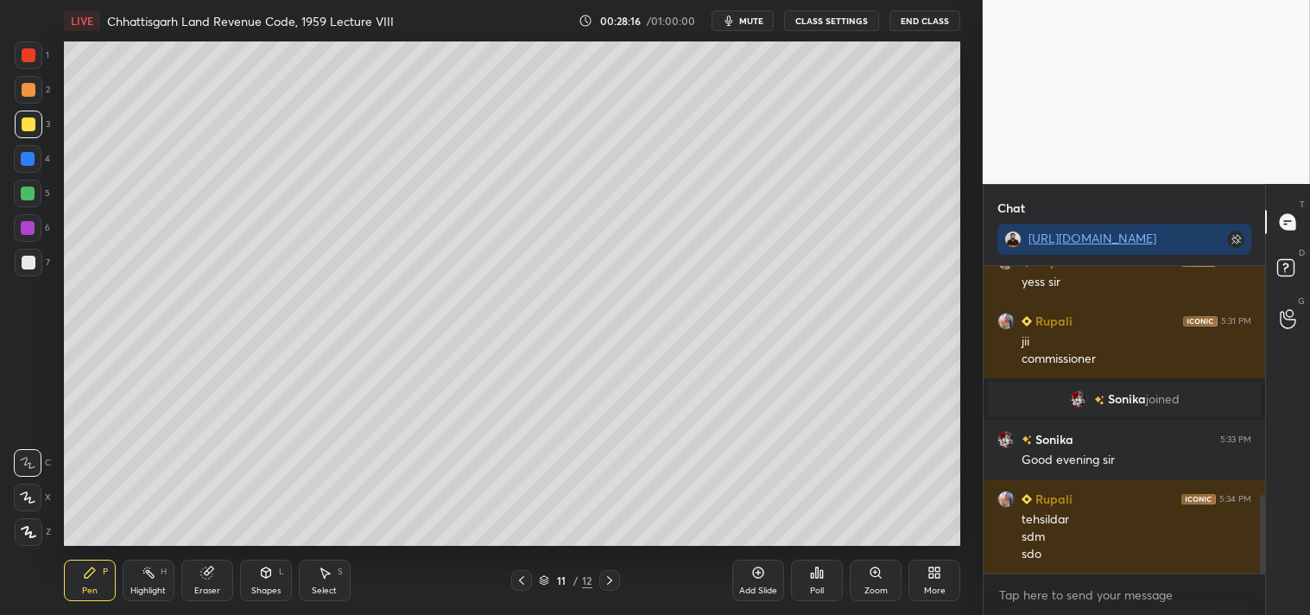
click at [520, 579] on icon at bounding box center [521, 580] width 5 height 9
click at [611, 579] on icon at bounding box center [610, 580] width 14 height 14
click at [609, 578] on icon at bounding box center [609, 580] width 5 height 9
click at [519, 578] on icon at bounding box center [521, 580] width 14 height 14
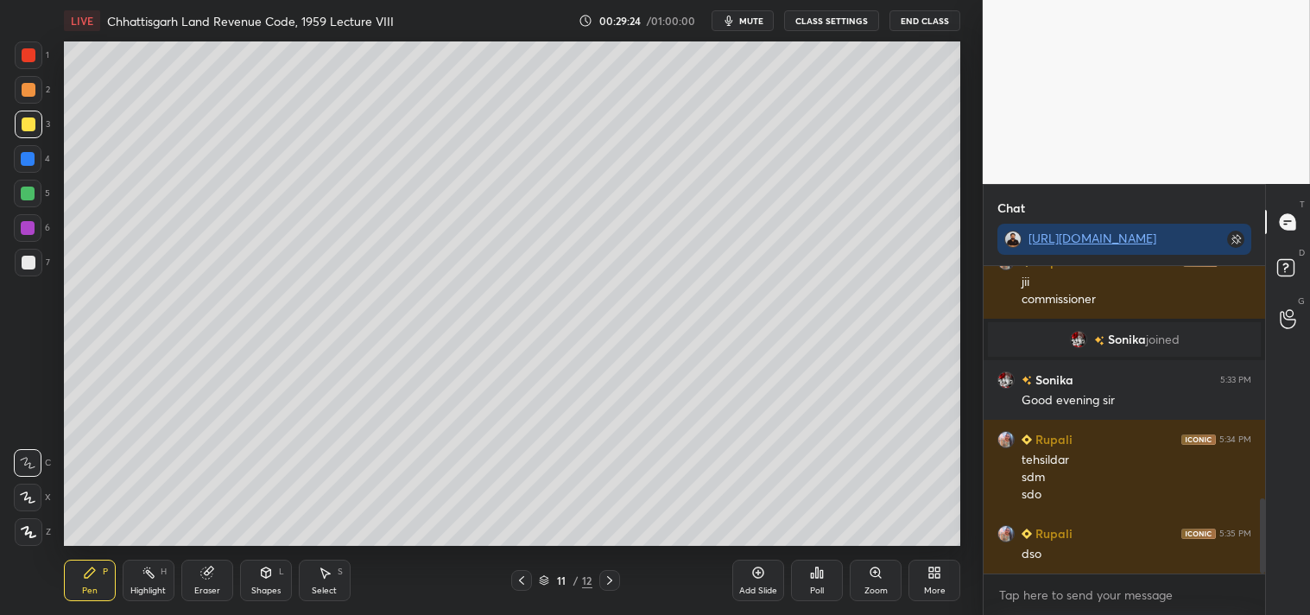
scroll to position [1011, 0]
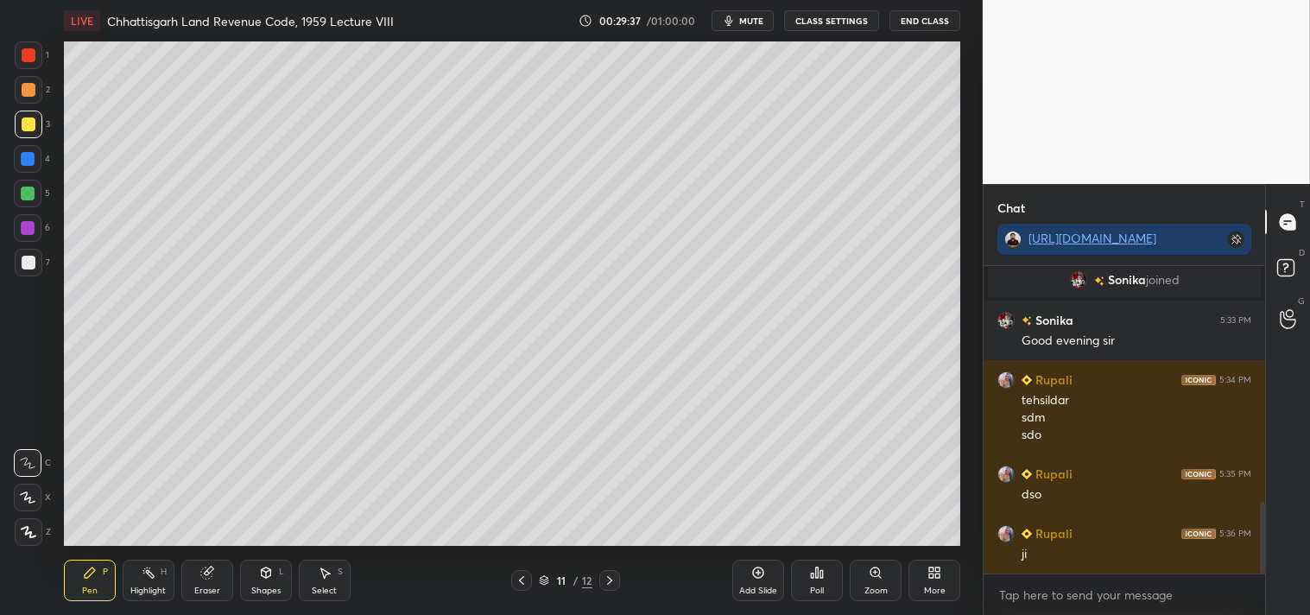
click at [926, 535] on div "LIVE [GEOGRAPHIC_DATA] Land Revenue Code, 1959 Lecture VIII 00:29:37 / 01:00:00…" at bounding box center [511, 307] width 913 height 615
click at [609, 576] on icon at bounding box center [610, 580] width 14 height 14
click at [521, 578] on icon at bounding box center [521, 580] width 14 height 14
click at [609, 579] on icon at bounding box center [609, 580] width 5 height 9
click at [520, 578] on icon at bounding box center [521, 580] width 14 height 14
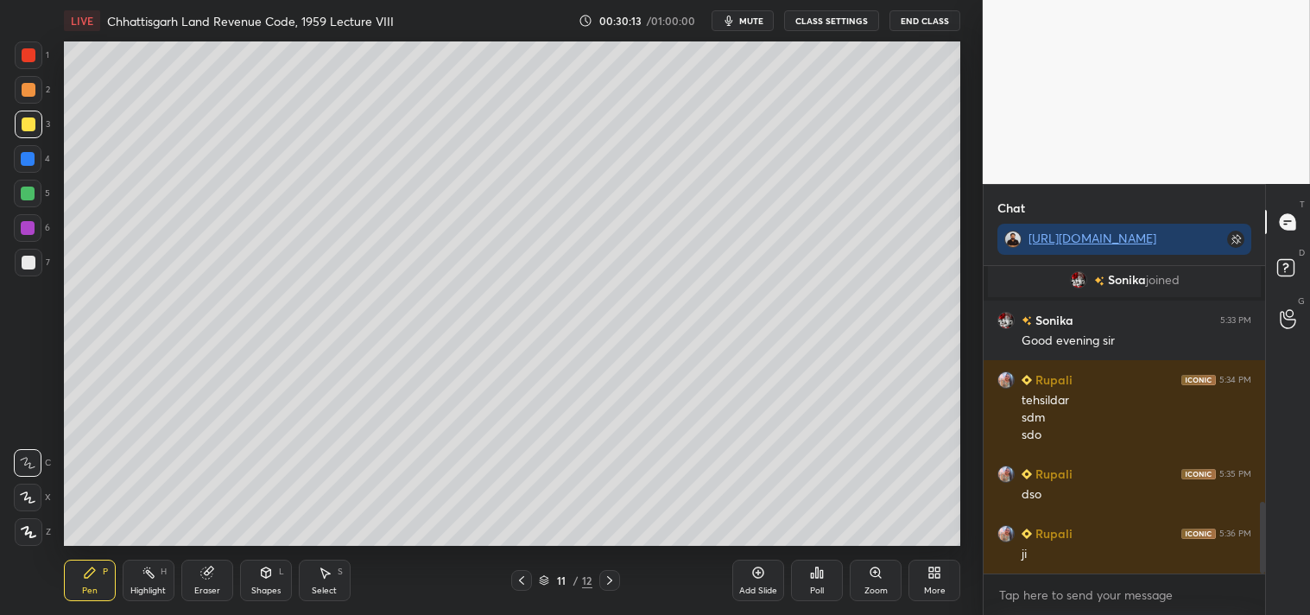
click at [614, 581] on icon at bounding box center [610, 580] width 14 height 14
drag, startPoint x: 525, startPoint y: 571, endPoint x: 518, endPoint y: 590, distance: 20.2
click at [525, 572] on div at bounding box center [521, 580] width 21 height 21
click at [610, 575] on icon at bounding box center [610, 580] width 14 height 14
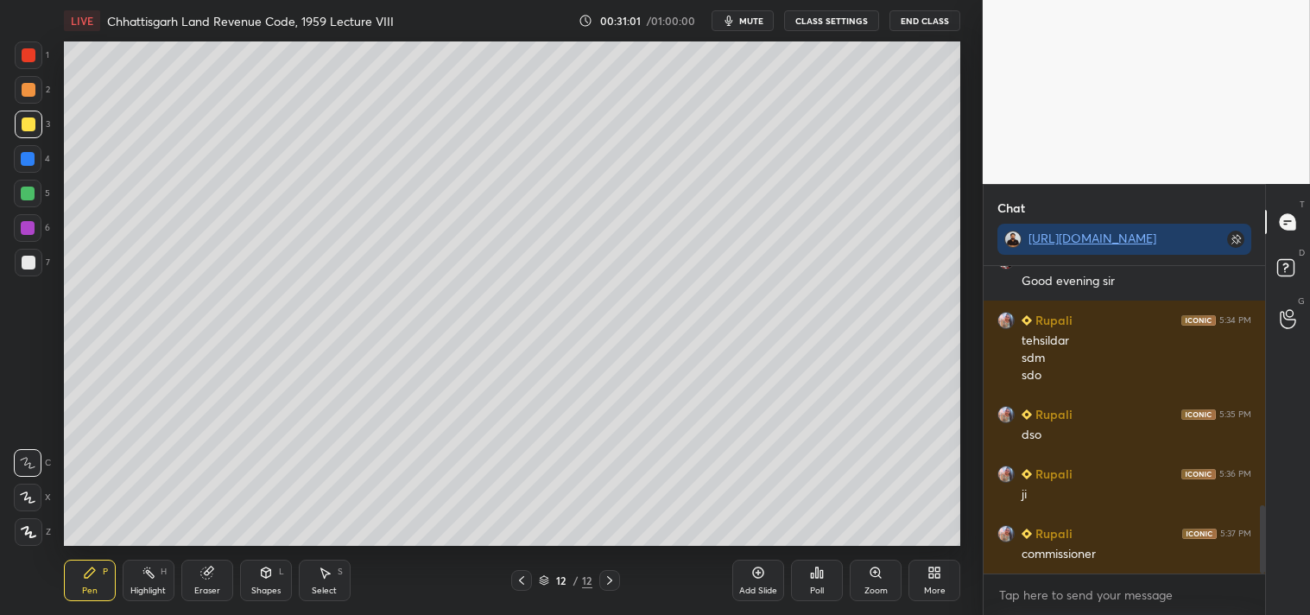
click at [520, 571] on div at bounding box center [521, 580] width 21 height 21
click at [516, 582] on icon at bounding box center [521, 580] width 14 height 14
click at [609, 580] on icon at bounding box center [610, 580] width 14 height 14
click at [609, 579] on icon at bounding box center [609, 580] width 5 height 9
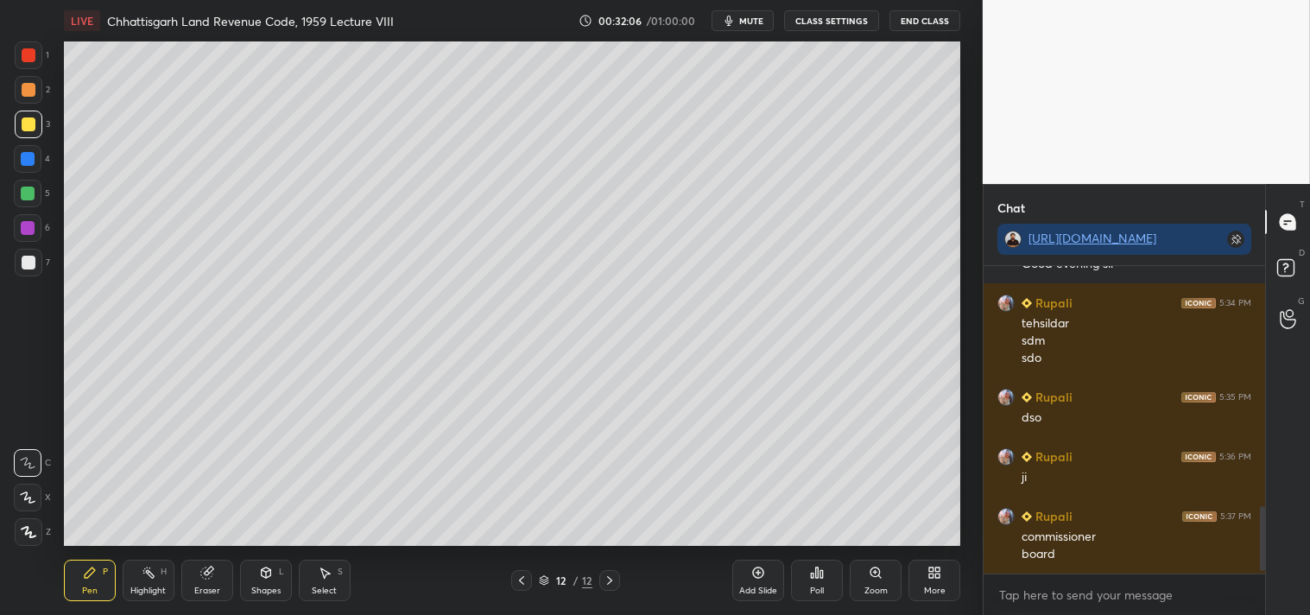
scroll to position [1146, 0]
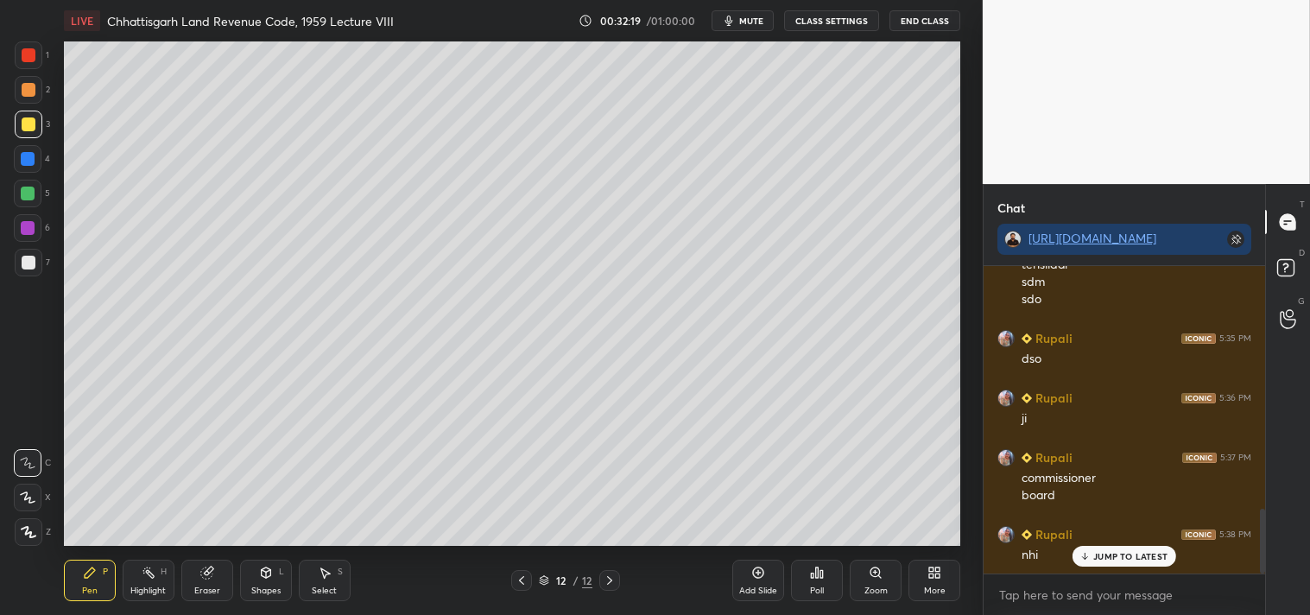
click at [608, 579] on icon at bounding box center [610, 580] width 14 height 14
click at [765, 577] on div "Add Slide" at bounding box center [758, 579] width 52 height 41
click at [762, 579] on div "Add Slide" at bounding box center [758, 579] width 52 height 41
click at [33, 256] on div at bounding box center [29, 263] width 14 height 14
click at [29, 123] on div at bounding box center [29, 124] width 14 height 14
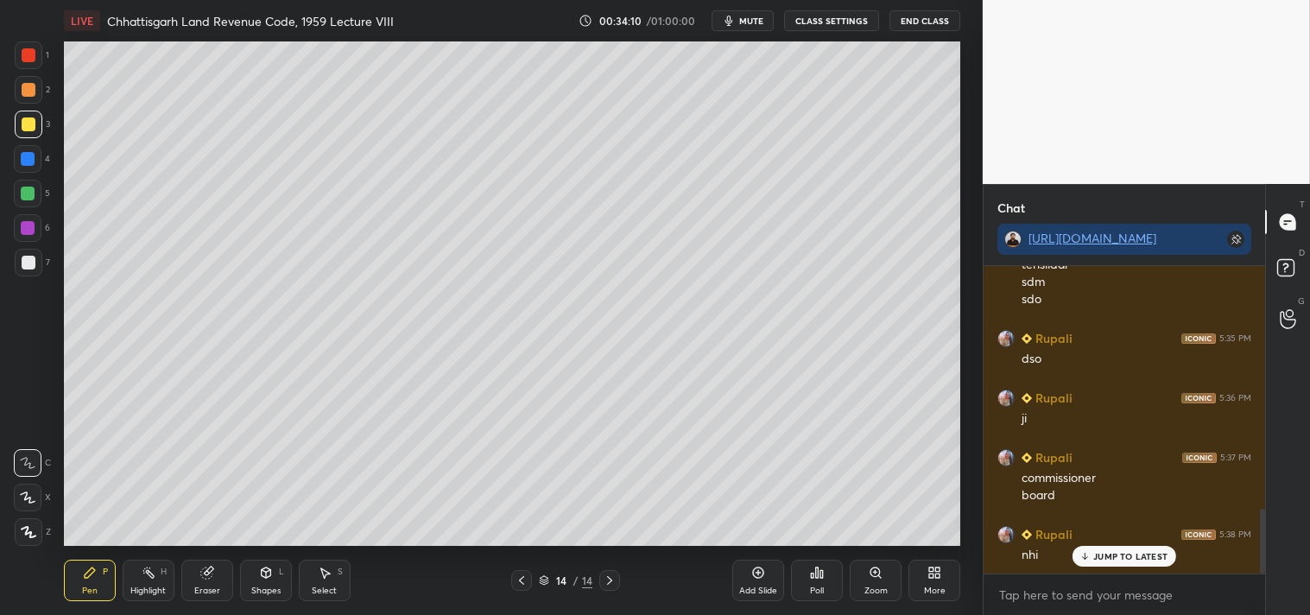
click at [32, 260] on div at bounding box center [29, 263] width 14 height 14
click at [213, 577] on icon at bounding box center [207, 572] width 14 height 14
drag, startPoint x: 95, startPoint y: 570, endPoint x: 92, endPoint y: 556, distance: 14.2
click at [95, 566] on icon at bounding box center [90, 572] width 14 height 14
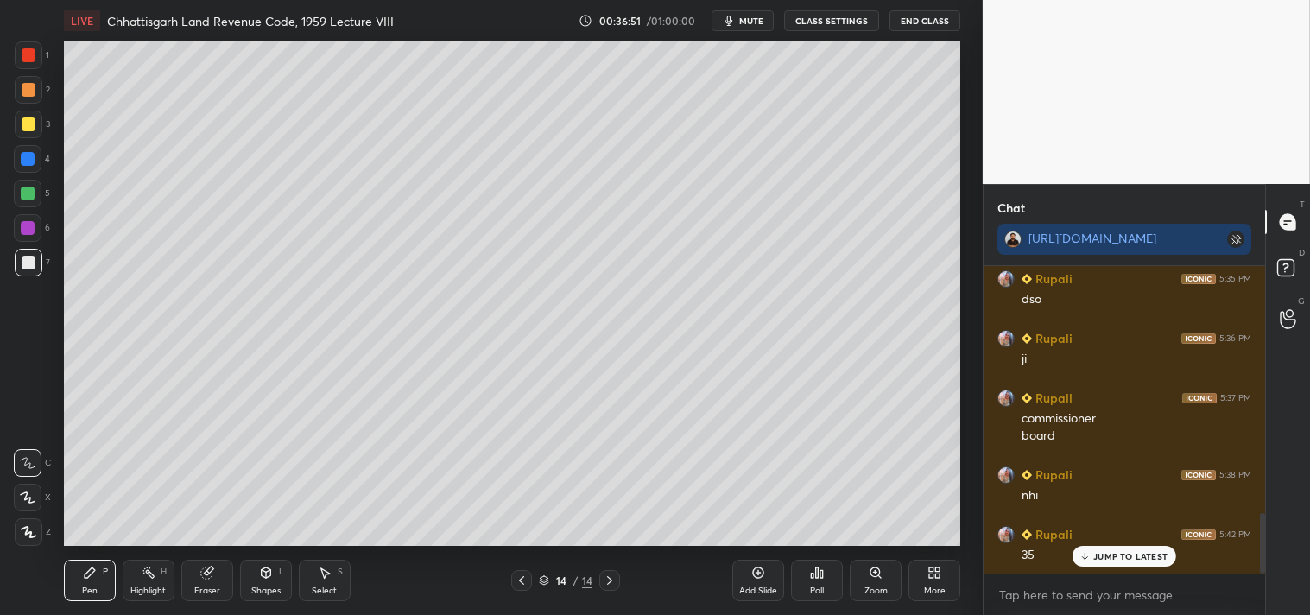
scroll to position [1265, 0]
drag, startPoint x: 757, startPoint y: 584, endPoint x: 755, endPoint y: 576, distance: 8.8
click at [758, 582] on div "Add Slide" at bounding box center [758, 579] width 52 height 41
click at [28, 126] on div at bounding box center [29, 124] width 14 height 14
click at [204, 591] on div "Eraser" at bounding box center [207, 579] width 52 height 41
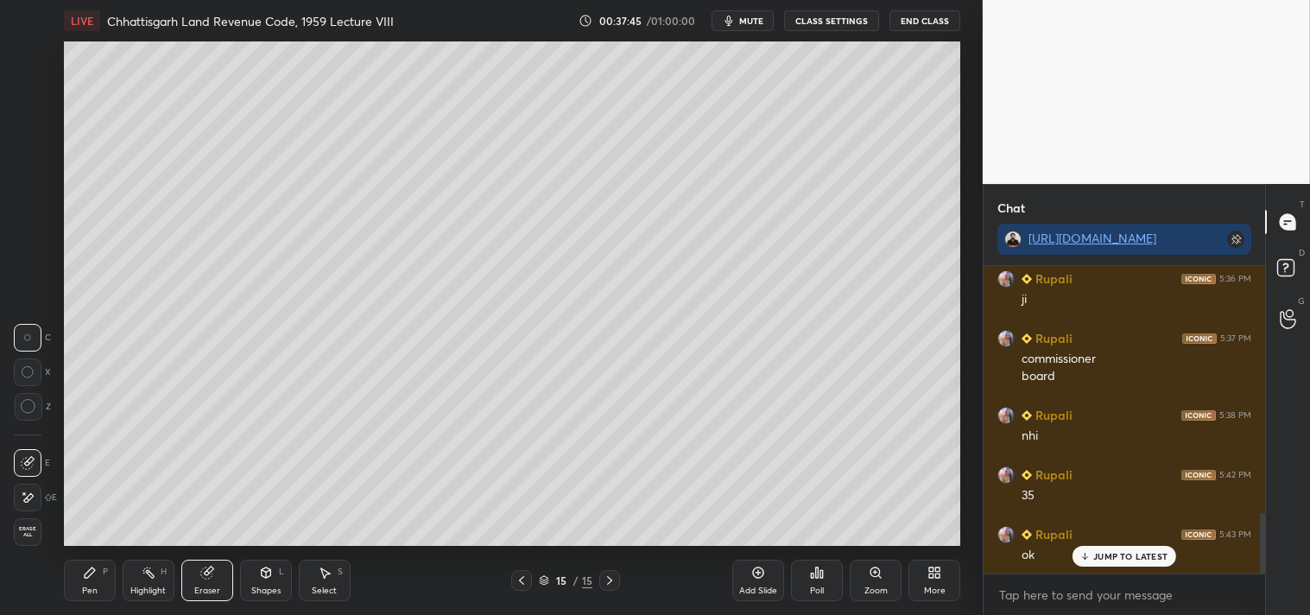
click at [85, 573] on div "Pen P" at bounding box center [90, 579] width 52 height 41
click at [23, 260] on div at bounding box center [29, 263] width 14 height 14
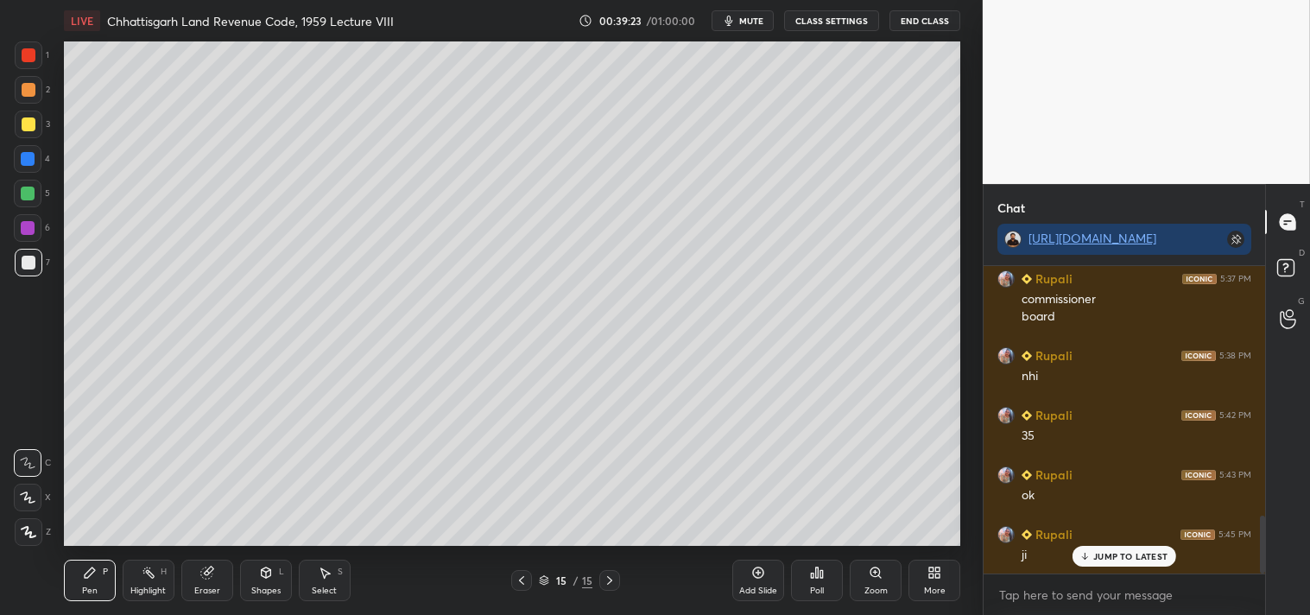
click at [761, 578] on icon at bounding box center [758, 572] width 14 height 14
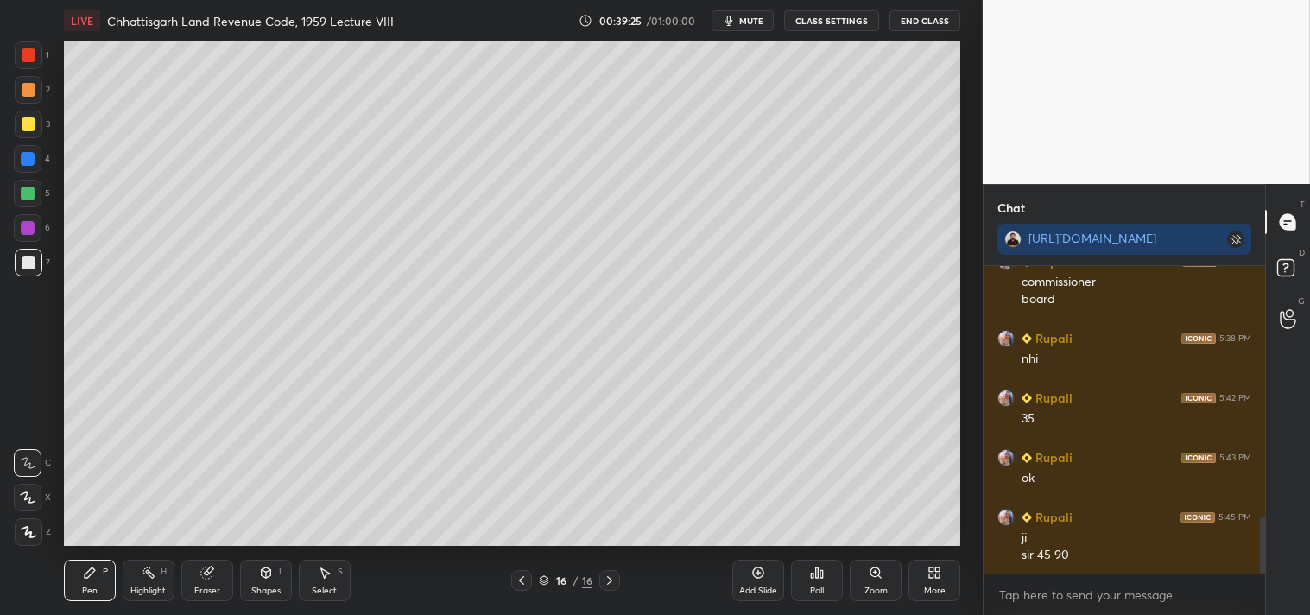
click at [514, 571] on div at bounding box center [521, 580] width 21 height 21
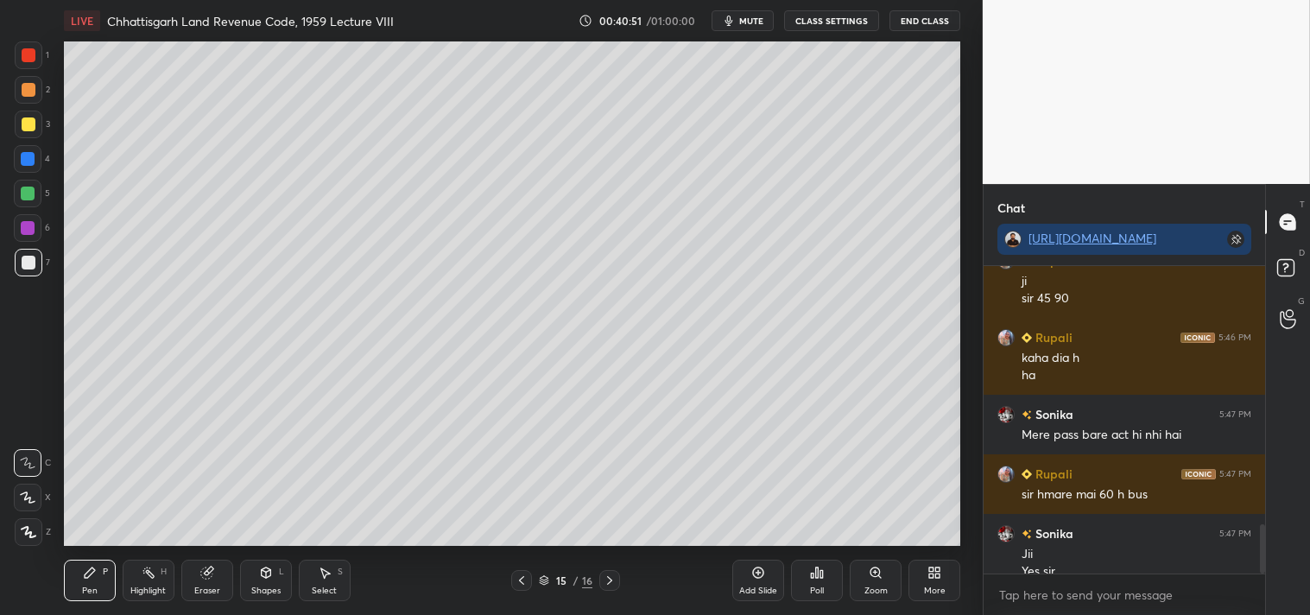
scroll to position [1616, 0]
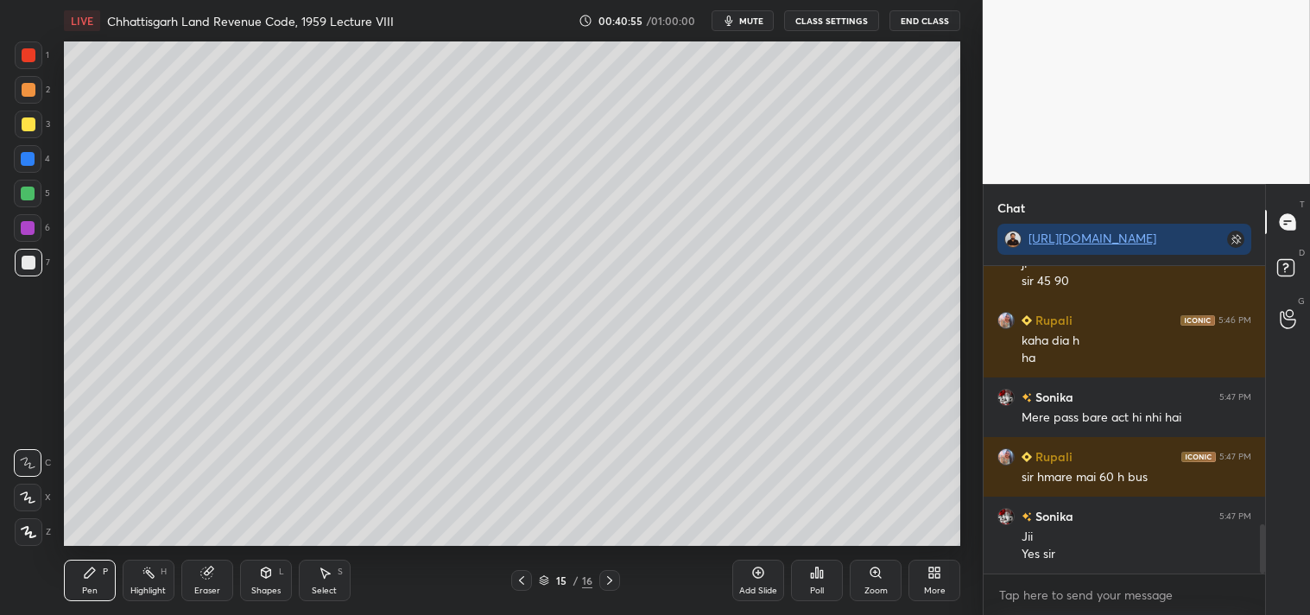
drag, startPoint x: 611, startPoint y: 580, endPoint x: 626, endPoint y: 575, distance: 15.6
click at [615, 581] on icon at bounding box center [610, 580] width 14 height 14
click at [28, 123] on div at bounding box center [29, 124] width 14 height 14
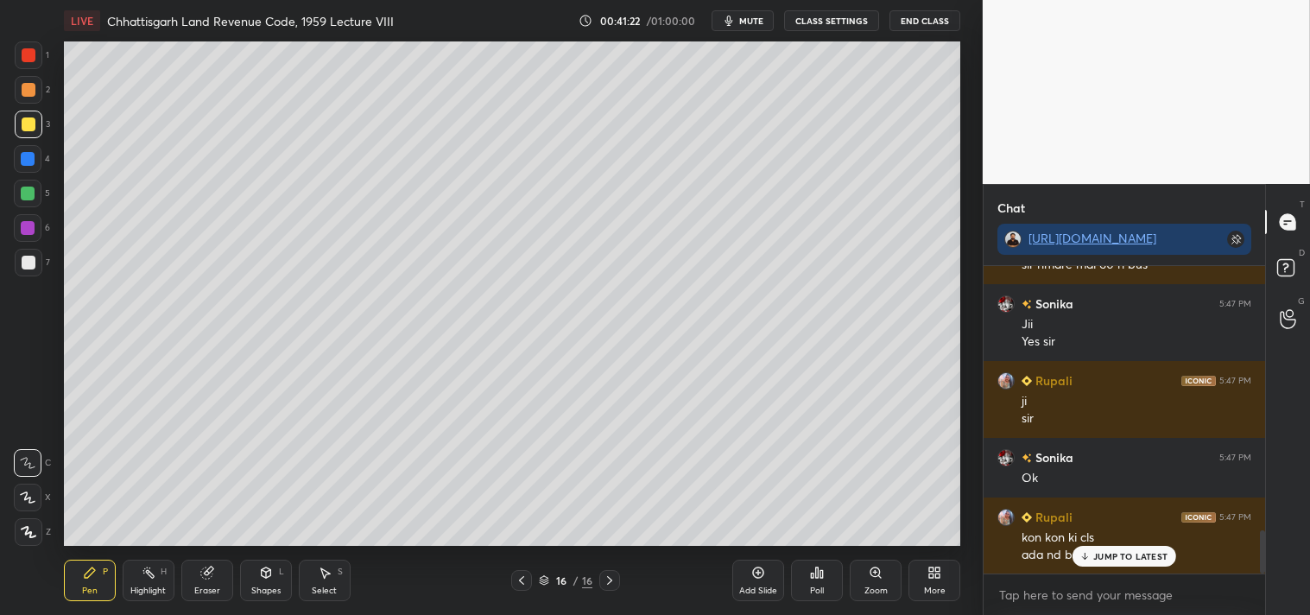
scroll to position [1888, 0]
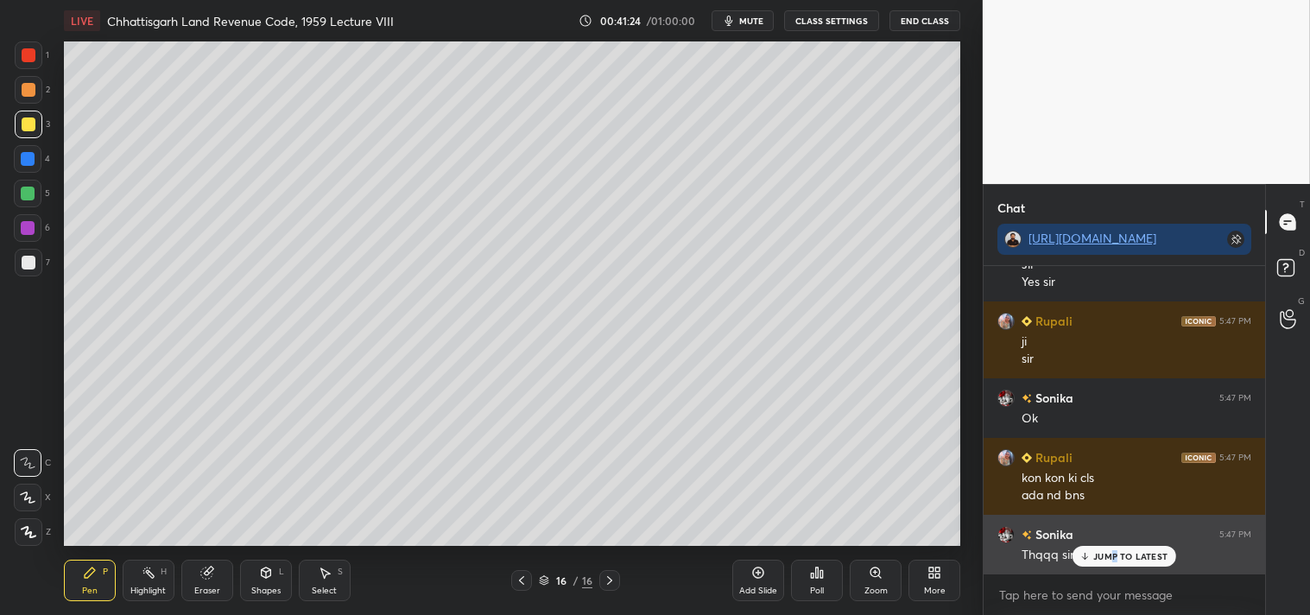
drag, startPoint x: 1117, startPoint y: 554, endPoint x: 1118, endPoint y: 545, distance: 9.5
click at [1115, 553] on p "JUMP TO LATEST" at bounding box center [1130, 556] width 74 height 10
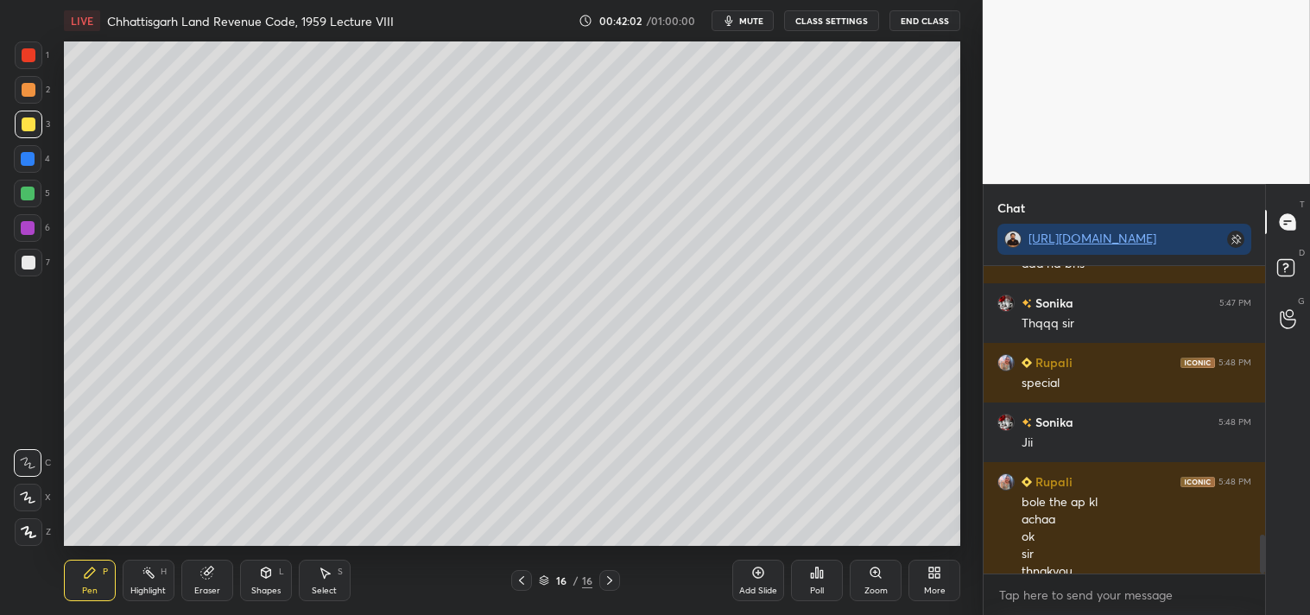
scroll to position [2136, 0]
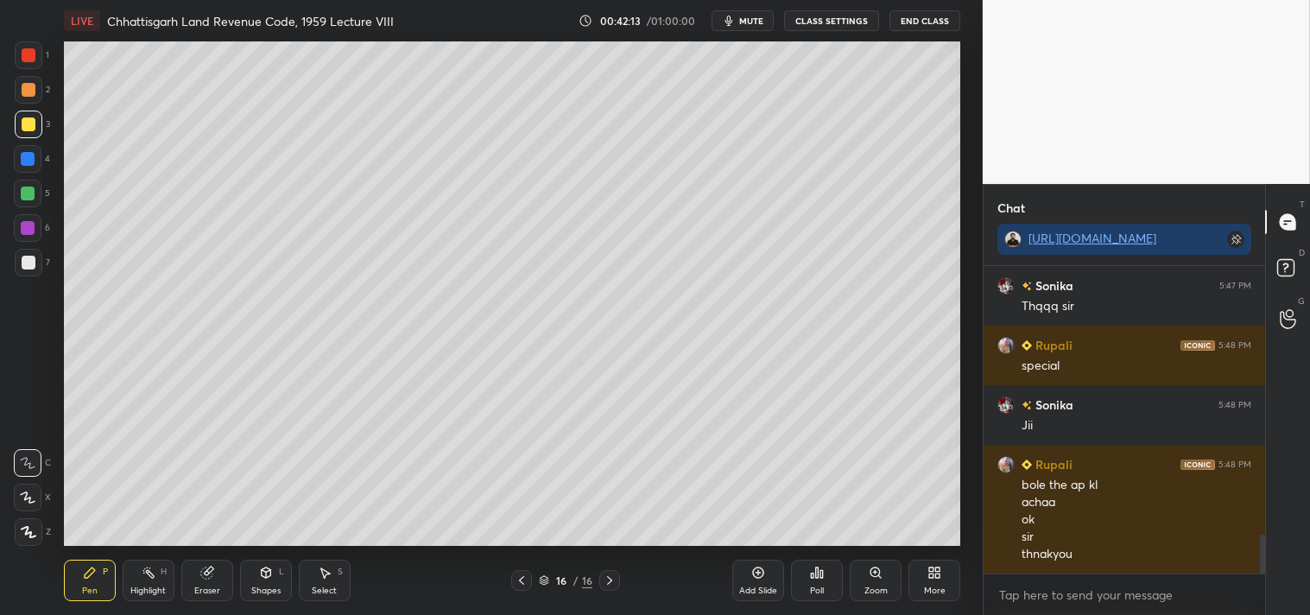
click at [942, 20] on button "End Class" at bounding box center [924, 20] width 71 height 21
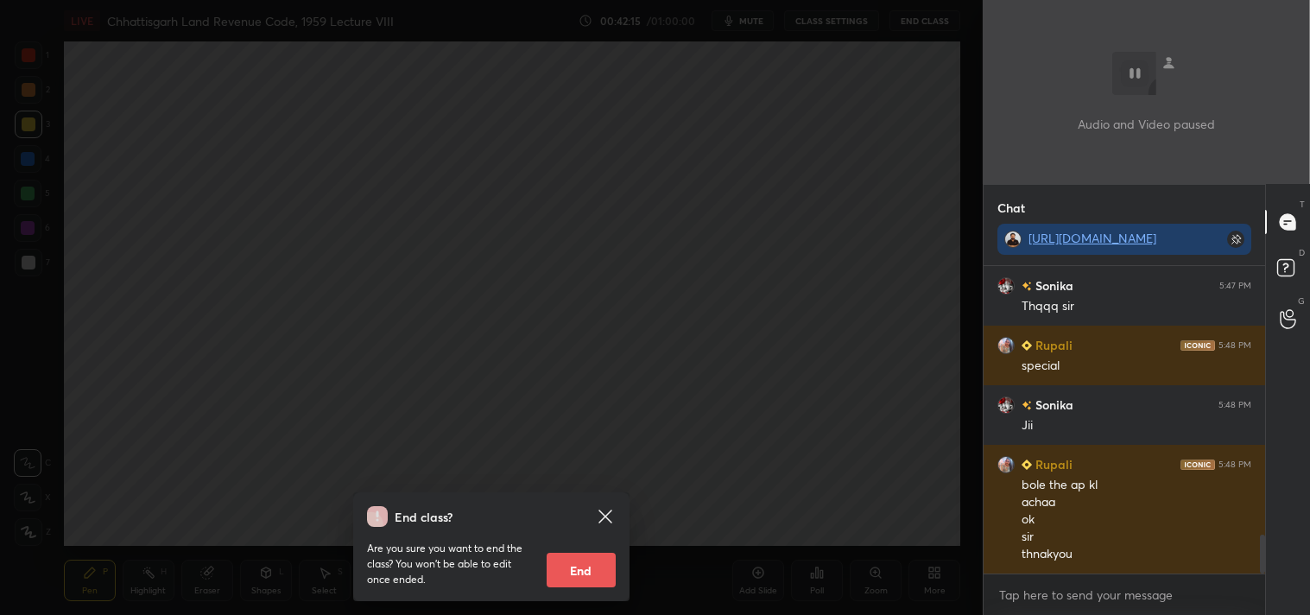
click at [584, 571] on button "End" at bounding box center [580, 569] width 69 height 35
type textarea "x"
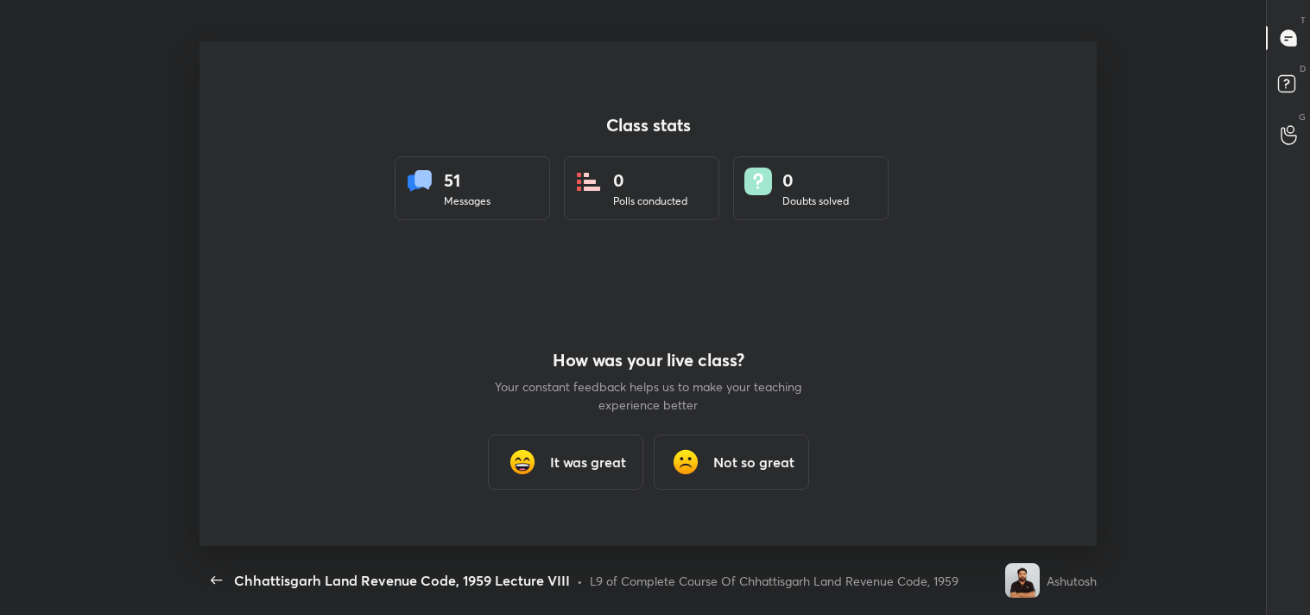
scroll to position [0, 0]
